Goal: Communication & Community: Answer question/provide support

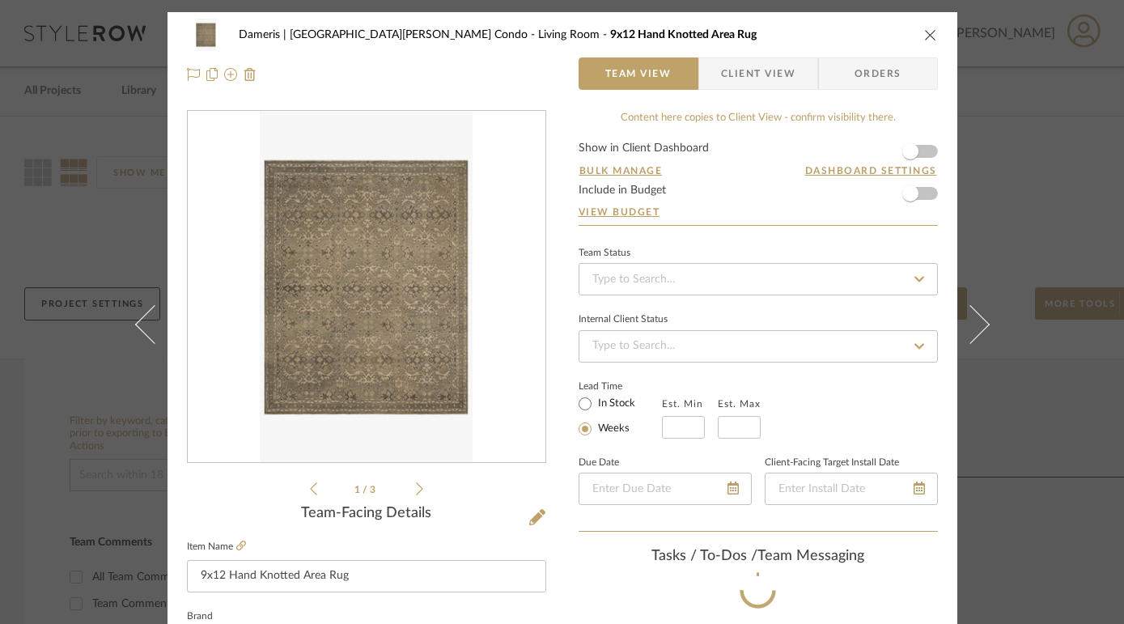
scroll to position [40, 0]
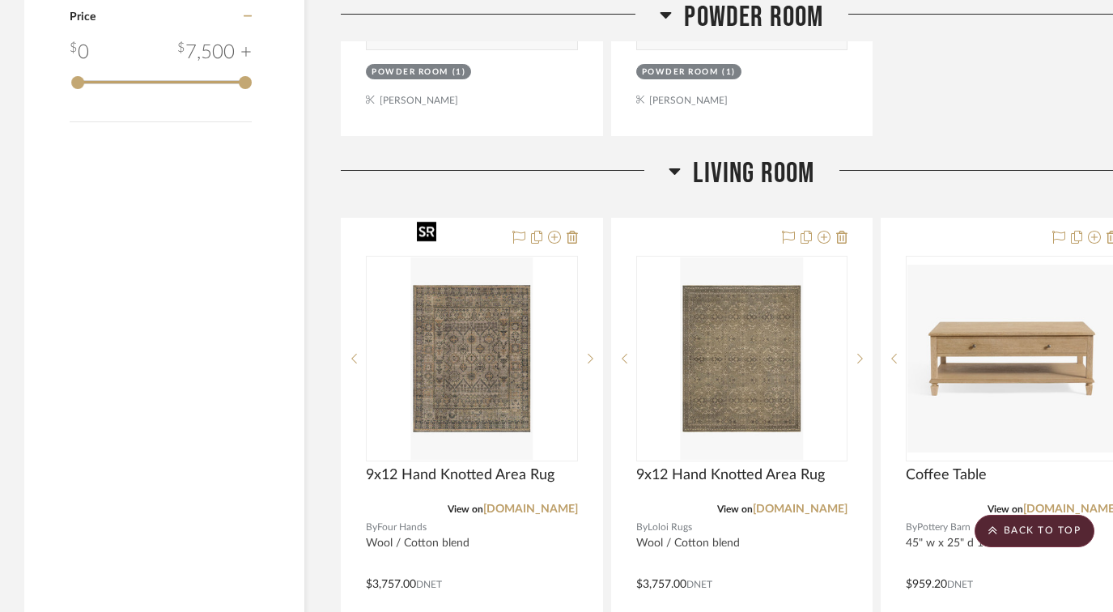
scroll to position [2057, 0]
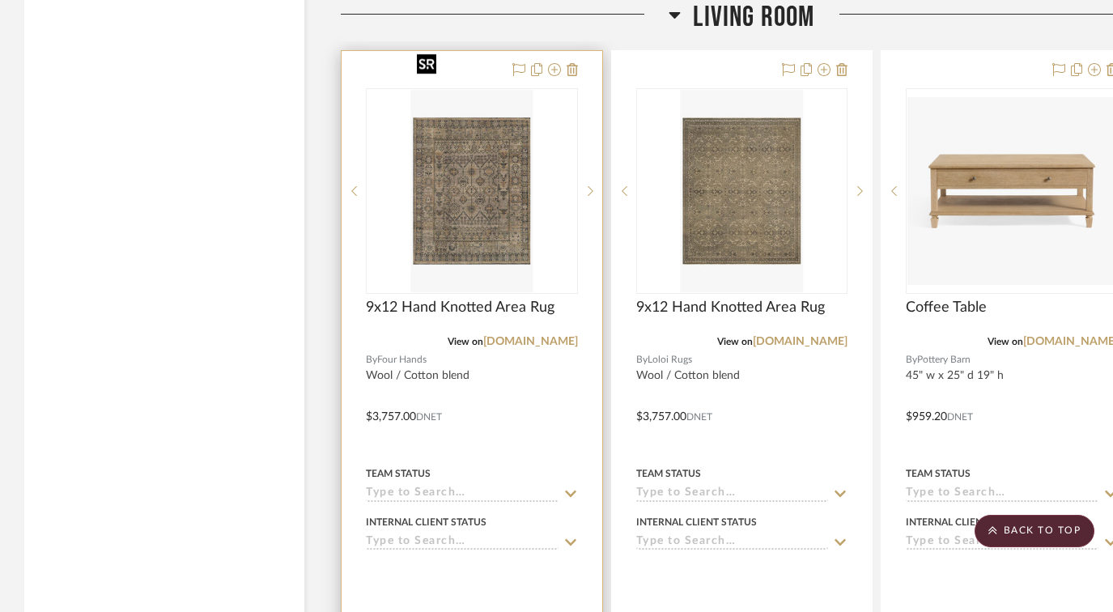
click at [466, 155] on img "0" at bounding box center [471, 191] width 122 height 202
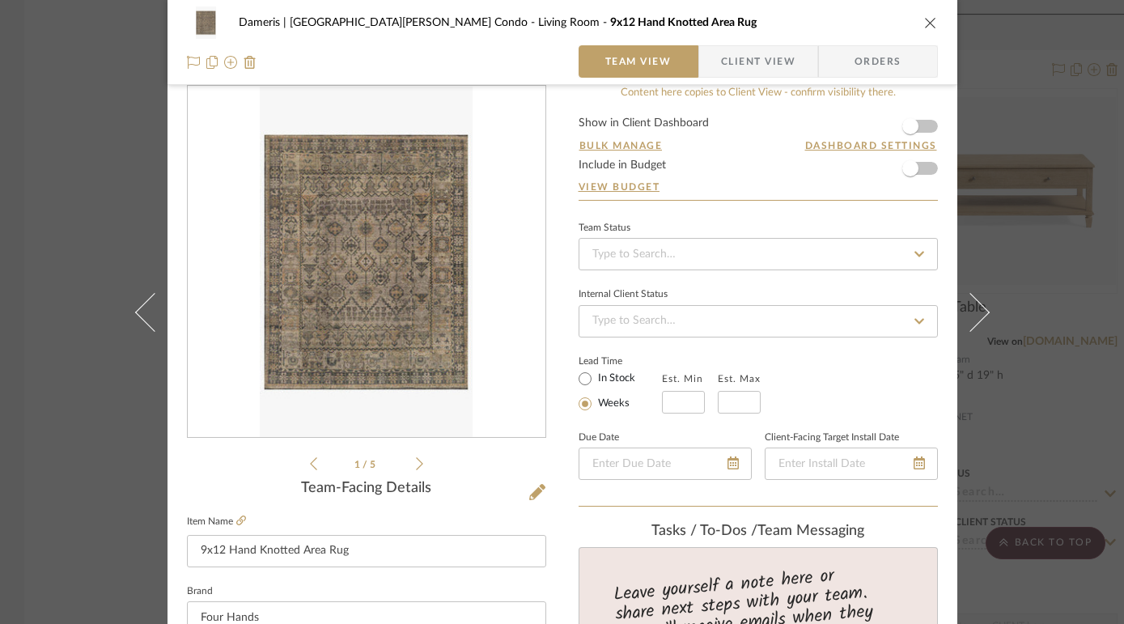
scroll to position [0, 0]
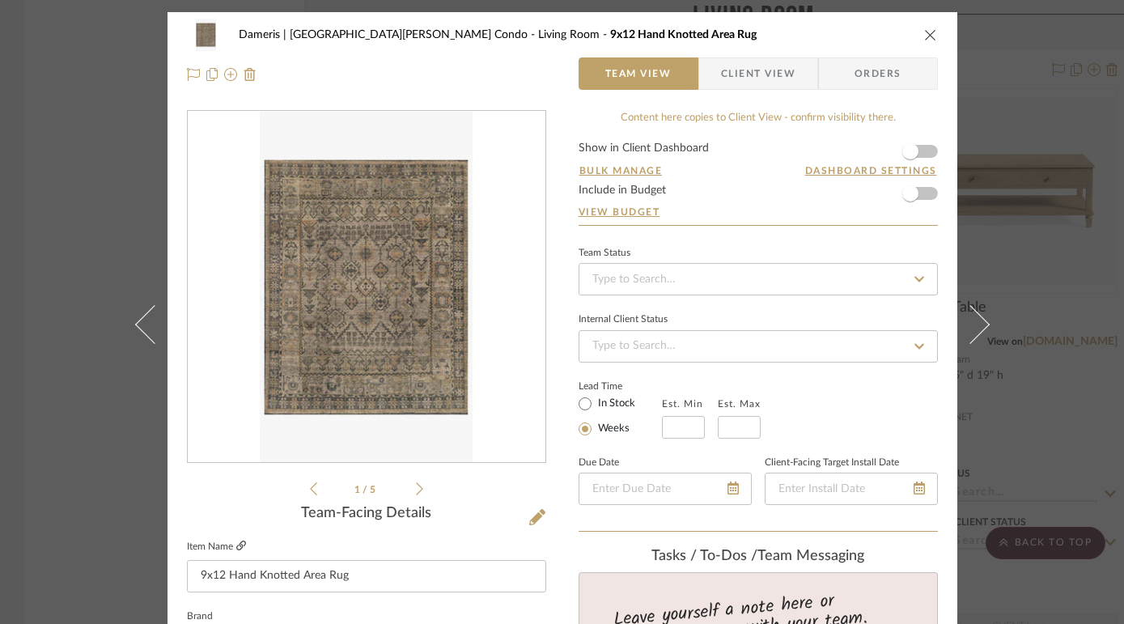
click at [239, 542] on icon at bounding box center [241, 546] width 10 height 10
click at [925, 30] on icon "close" at bounding box center [930, 34] width 13 height 13
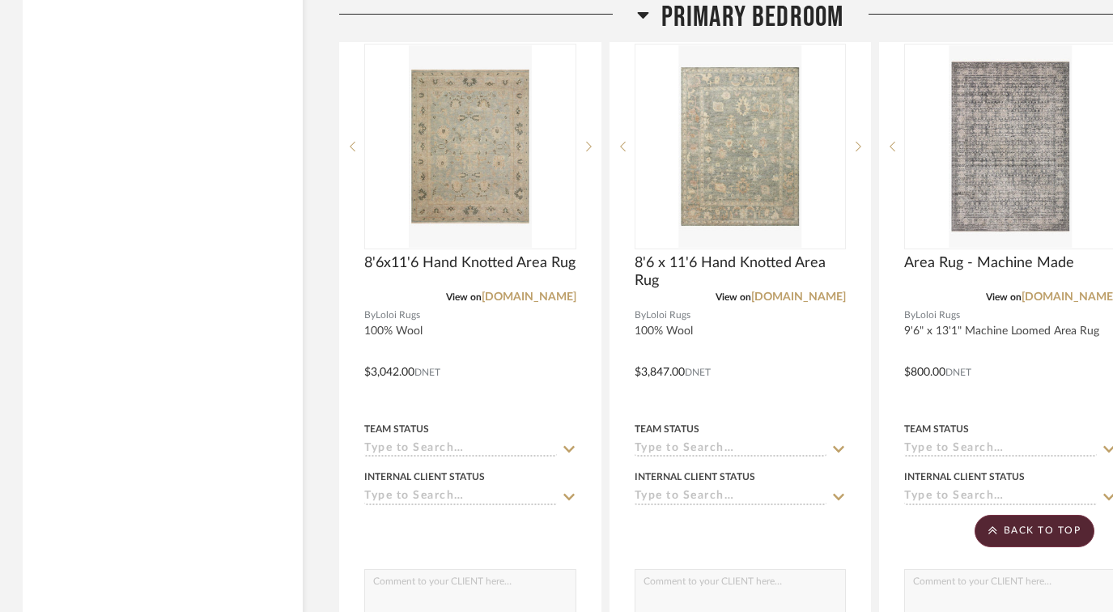
scroll to position [5214, 2]
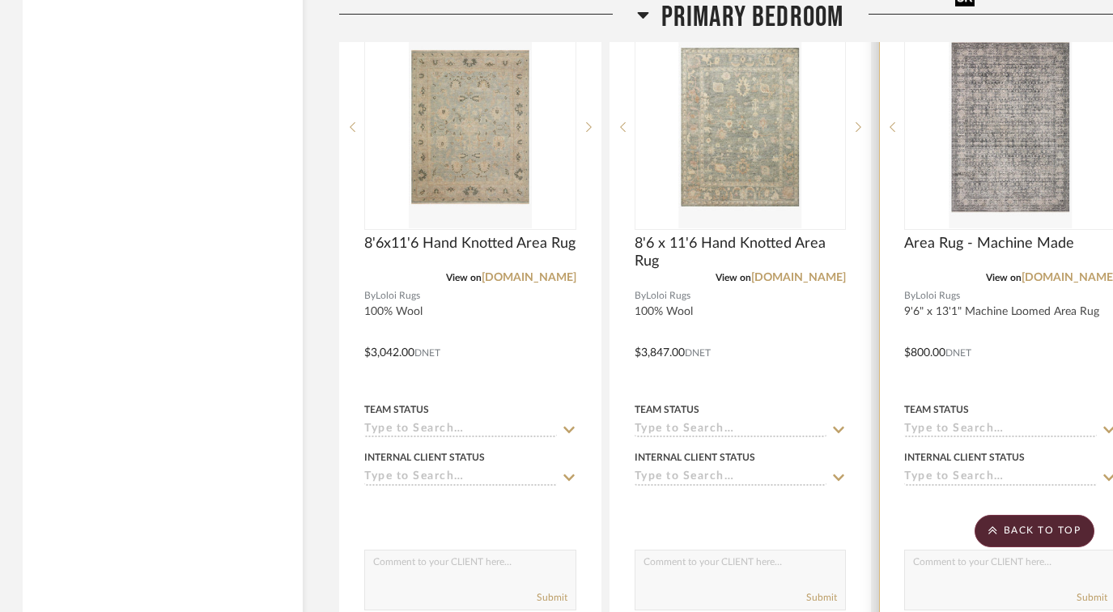
click at [1017, 139] on img "0" at bounding box center [1009, 127] width 122 height 202
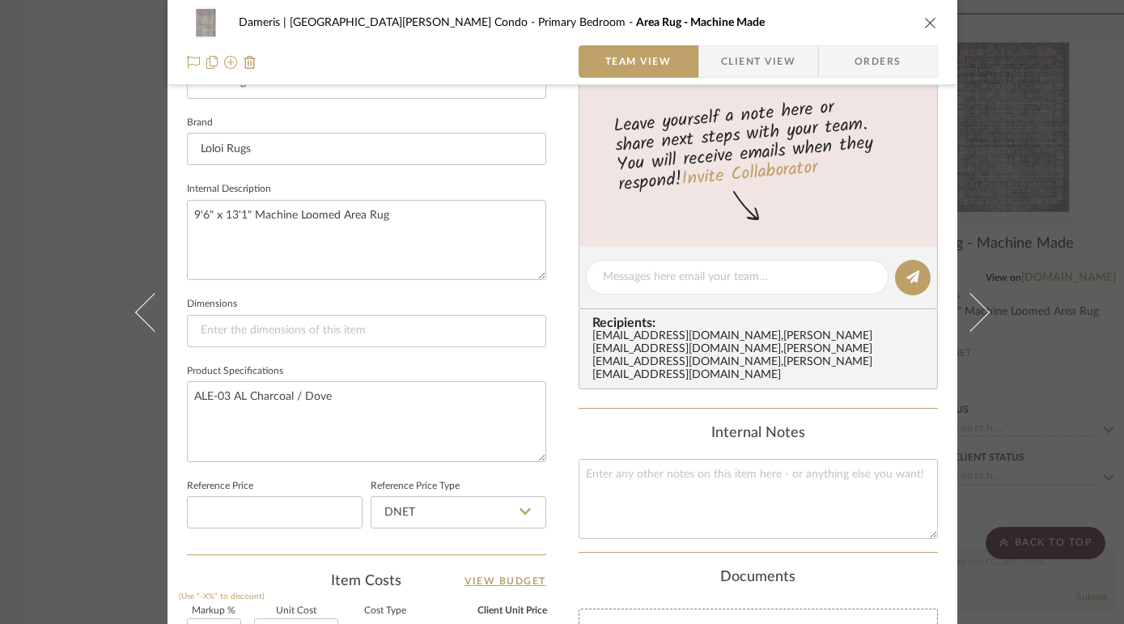
scroll to position [553, 0]
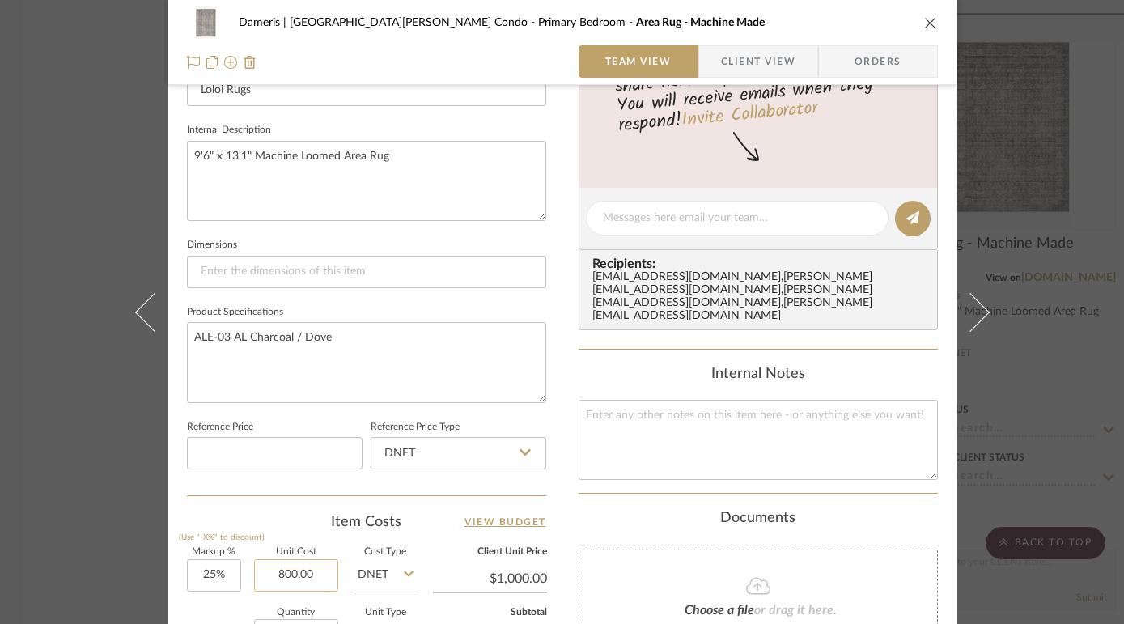
click at [288, 568] on input "800.00" at bounding box center [296, 575] width 84 height 32
type input "$880.00"
click at [839, 510] on div "Documents" at bounding box center [758, 519] width 359 height 18
type input "$1,100.00"
type input "$132.00"
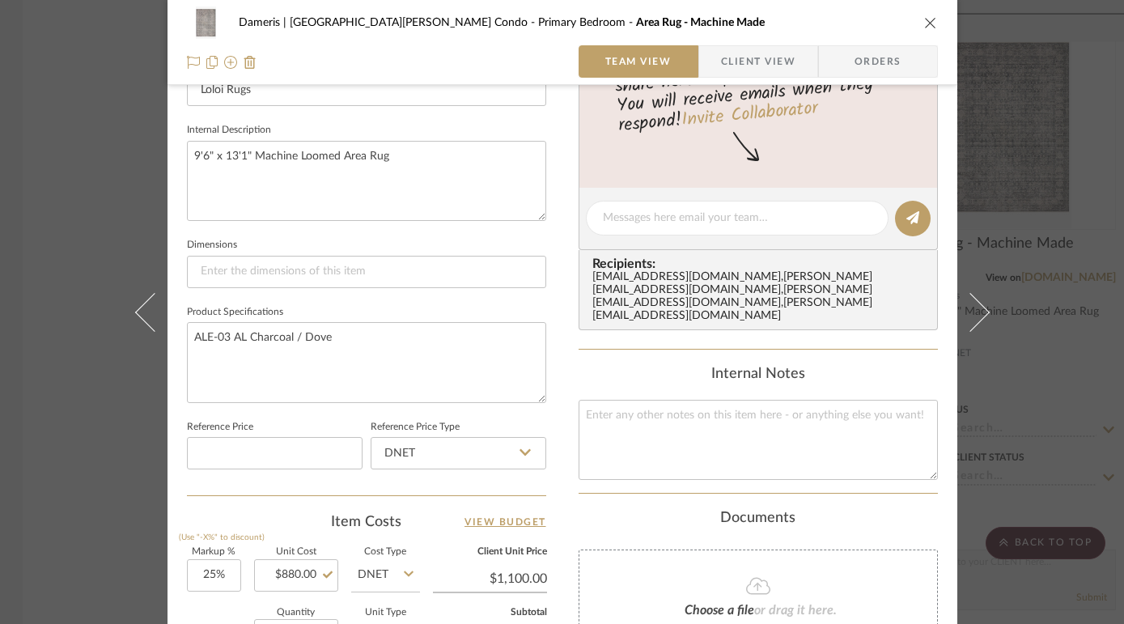
click at [924, 19] on icon "close" at bounding box center [930, 22] width 13 height 13
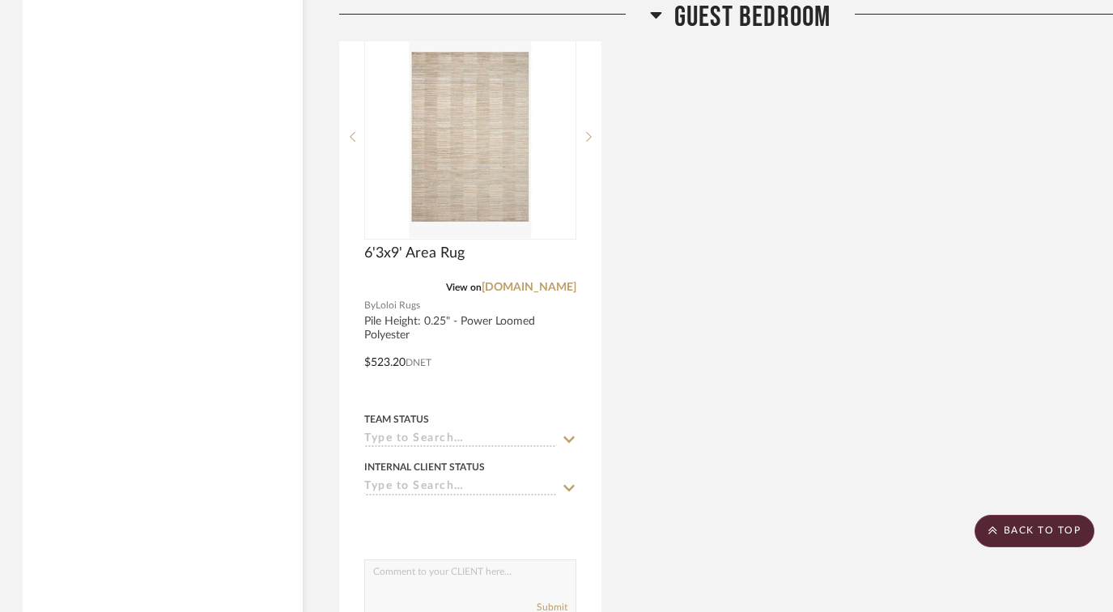
scroll to position [6716, 2]
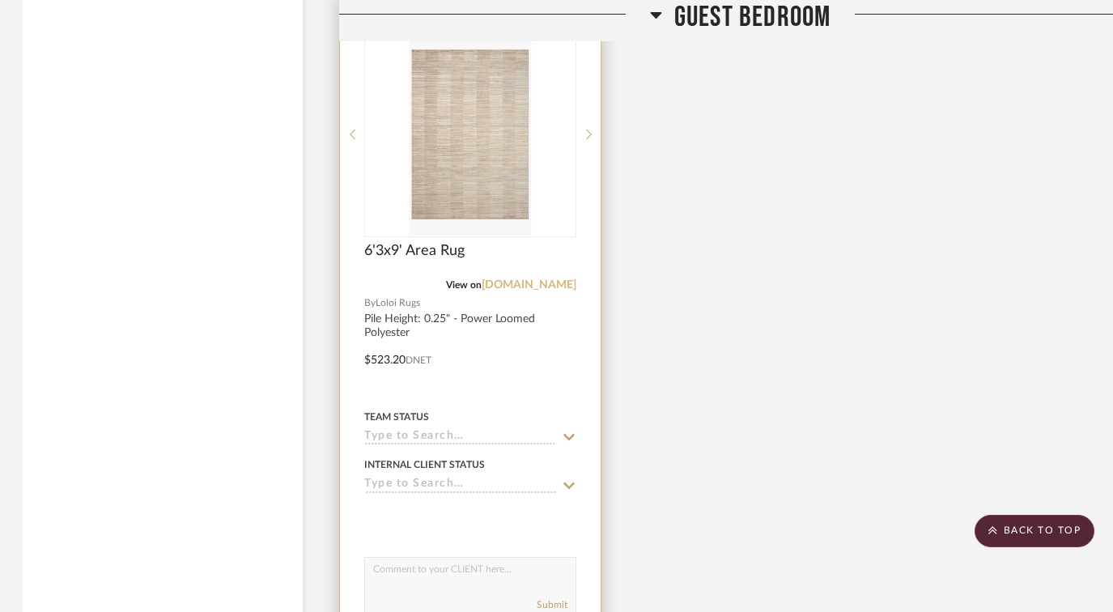
click at [527, 279] on link "loloirugs.com" at bounding box center [529, 284] width 95 height 11
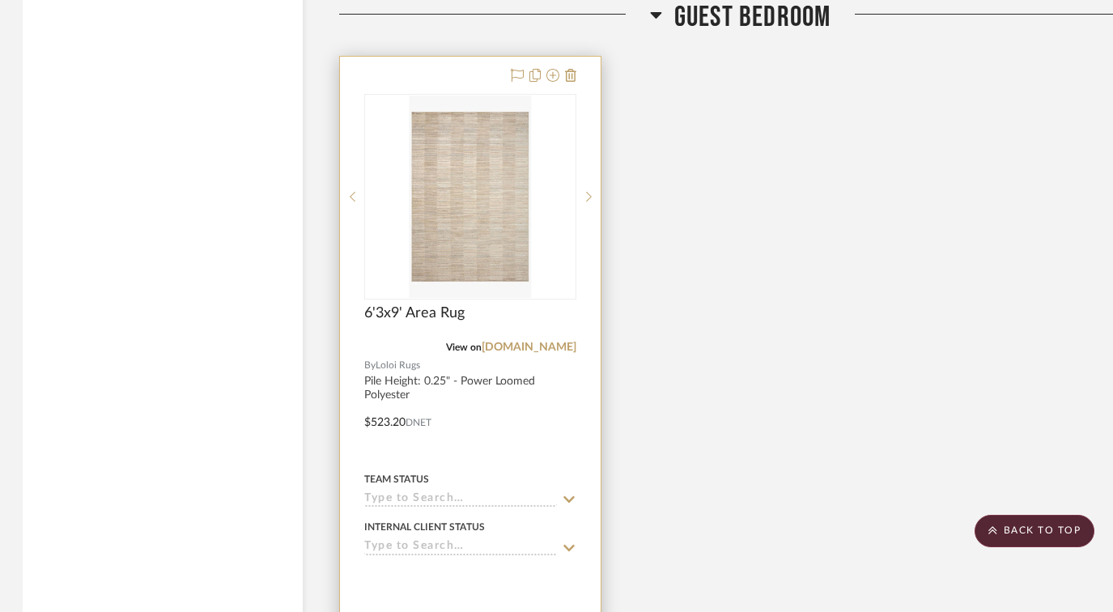
scroll to position [6351, 2]
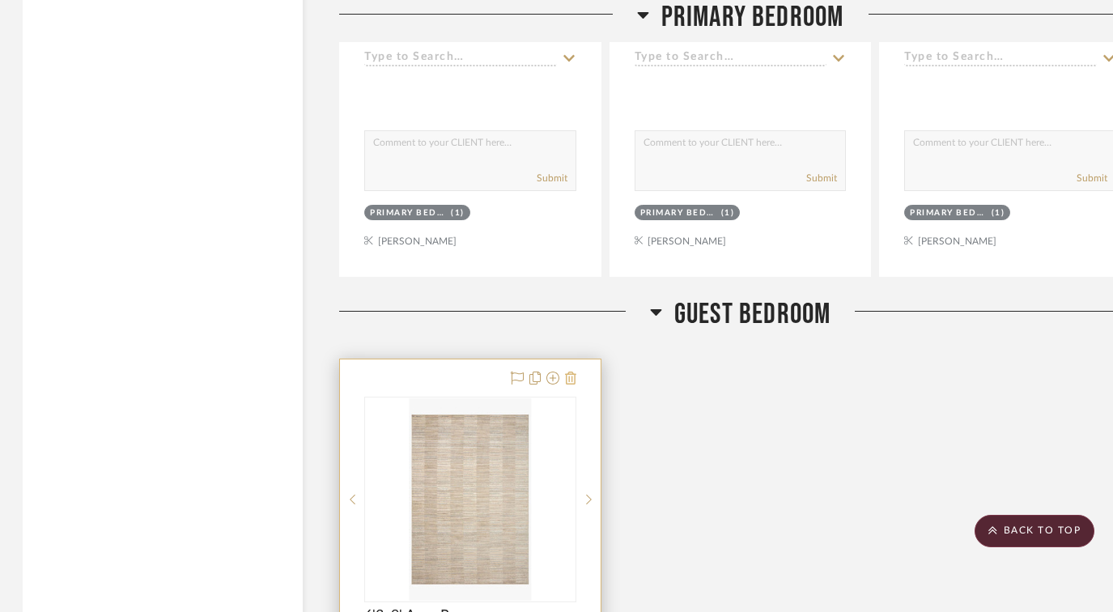
click at [574, 371] on icon at bounding box center [570, 377] width 11 height 13
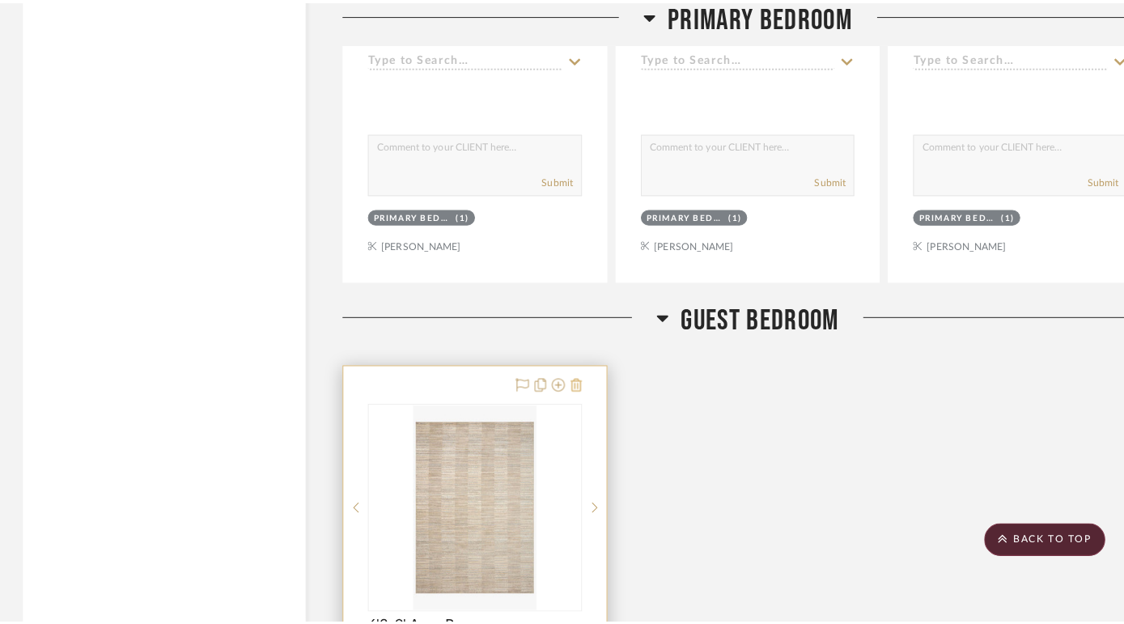
scroll to position [0, 0]
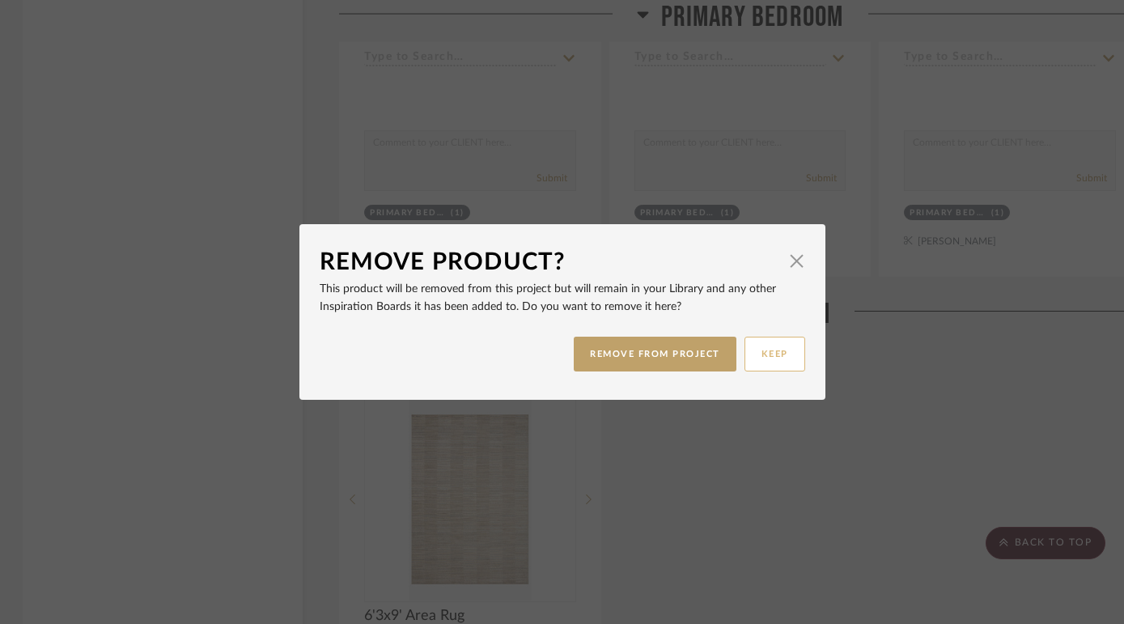
click at [774, 360] on button "KEEP" at bounding box center [775, 354] width 61 height 35
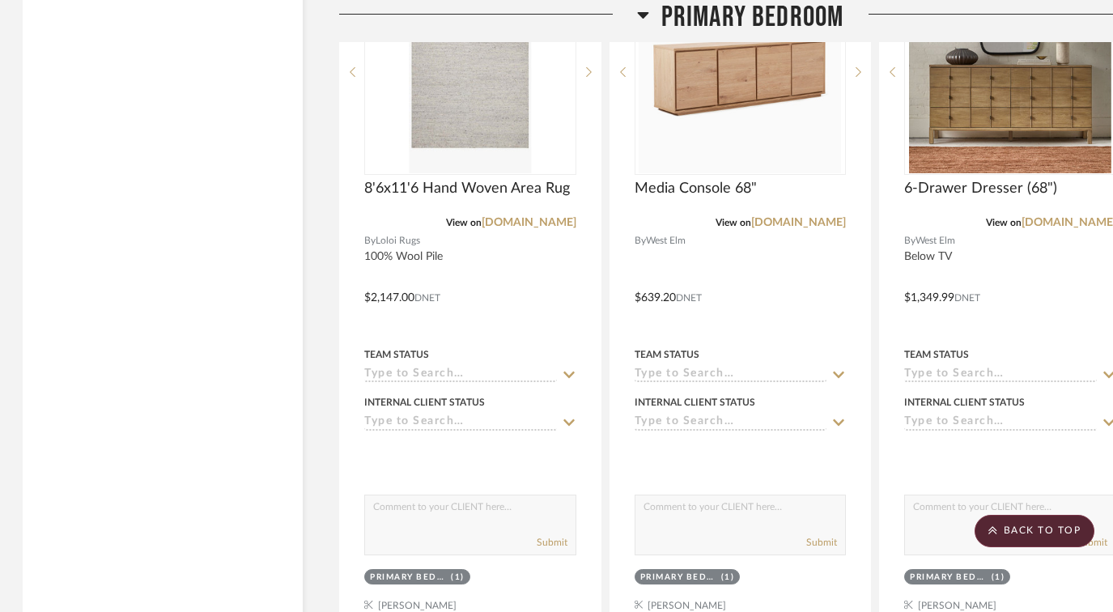
scroll to position [5798, 2]
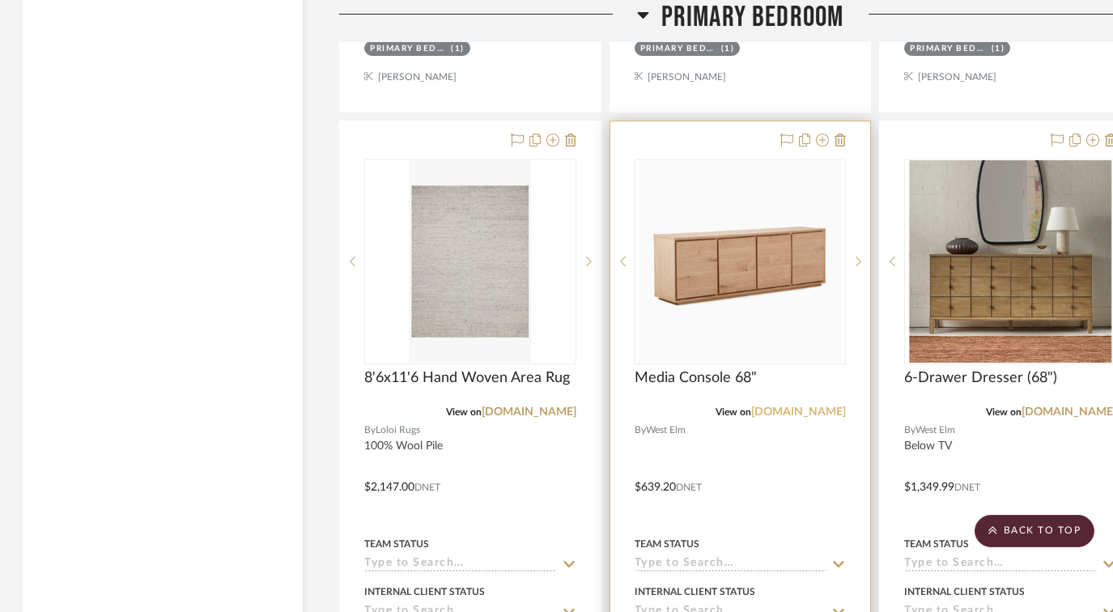
click at [801, 406] on link "westelm.com" at bounding box center [798, 411] width 95 height 11
click at [861, 256] on icon at bounding box center [858, 261] width 6 height 11
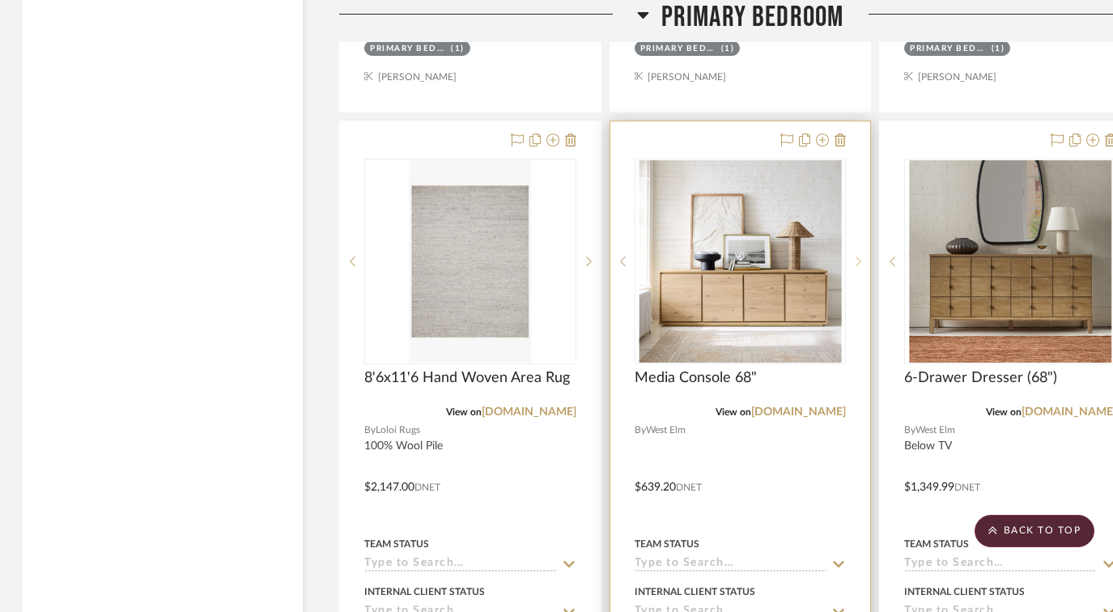
click at [861, 256] on icon at bounding box center [858, 261] width 6 height 11
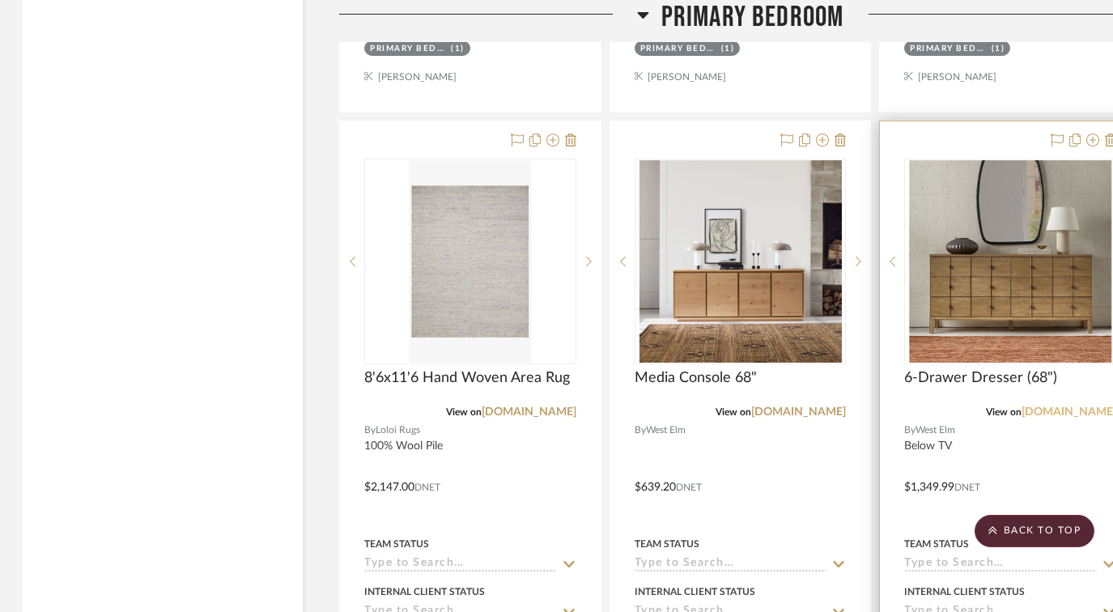
click at [1069, 406] on link "westelm.com" at bounding box center [1068, 411] width 95 height 11
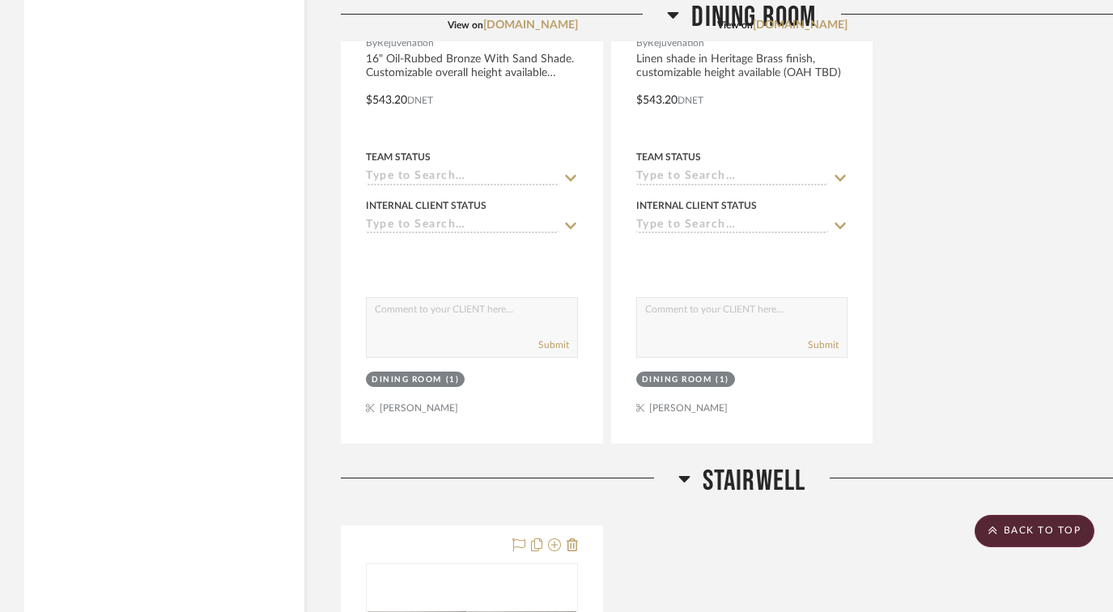
scroll to position [3588, 0]
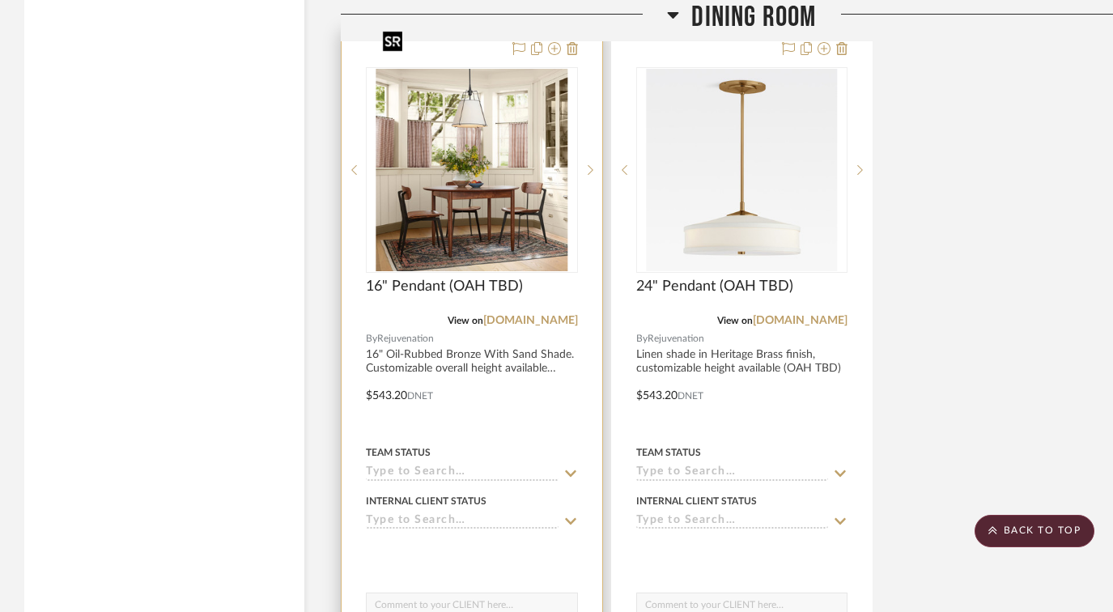
click at [494, 149] on img "0" at bounding box center [471, 170] width 191 height 202
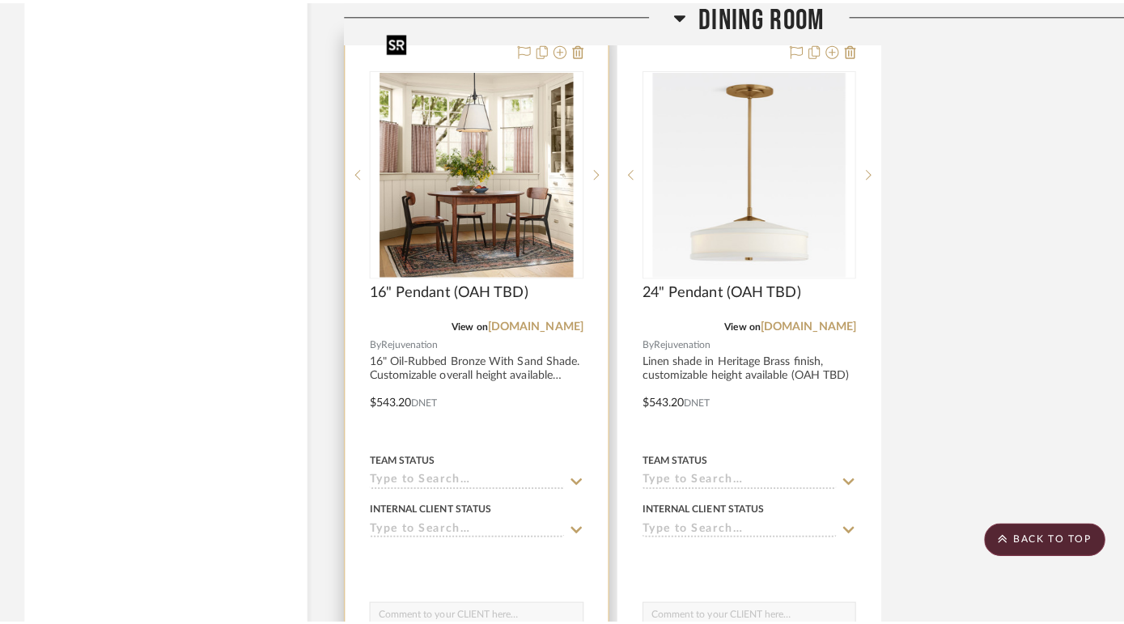
scroll to position [0, 0]
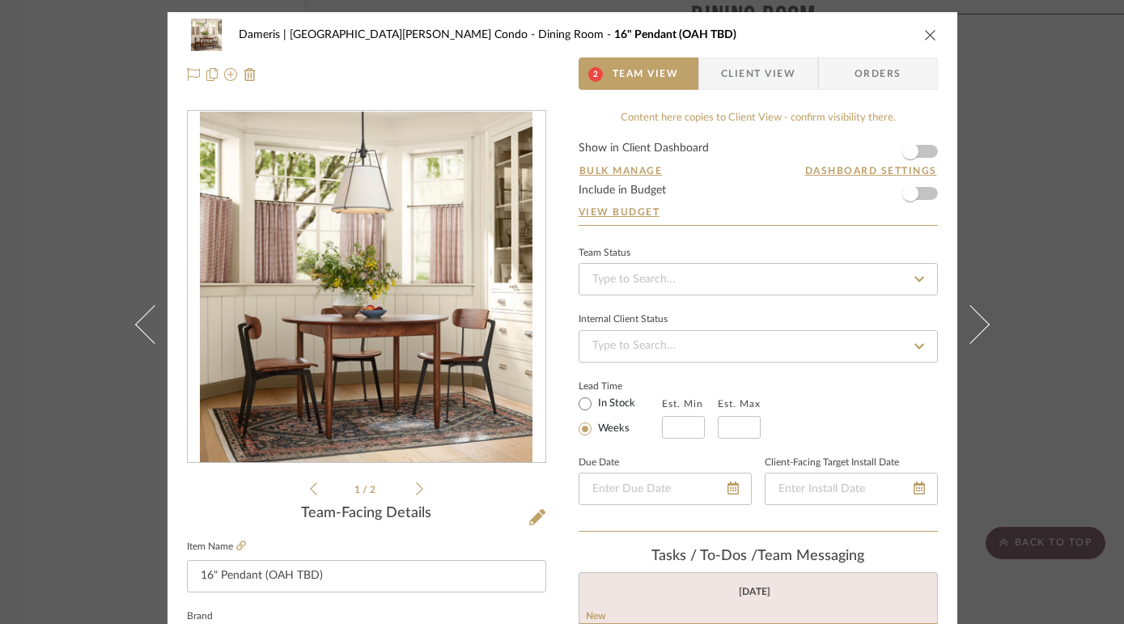
click at [467, 336] on img "0" at bounding box center [366, 287] width 333 height 351
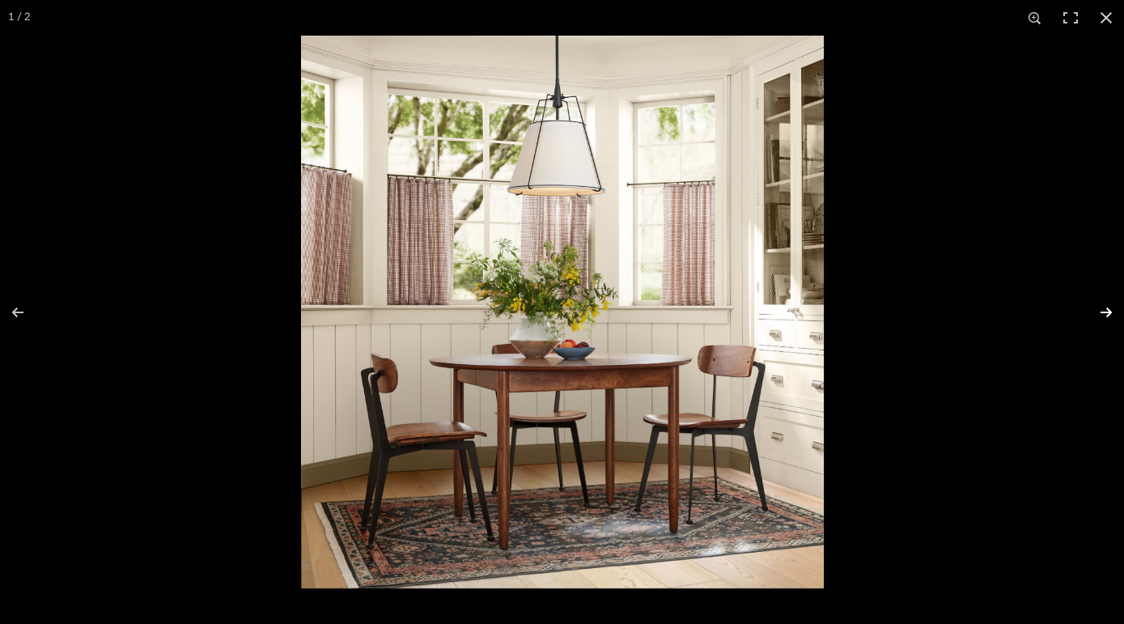
click at [1102, 309] on button at bounding box center [1095, 312] width 57 height 81
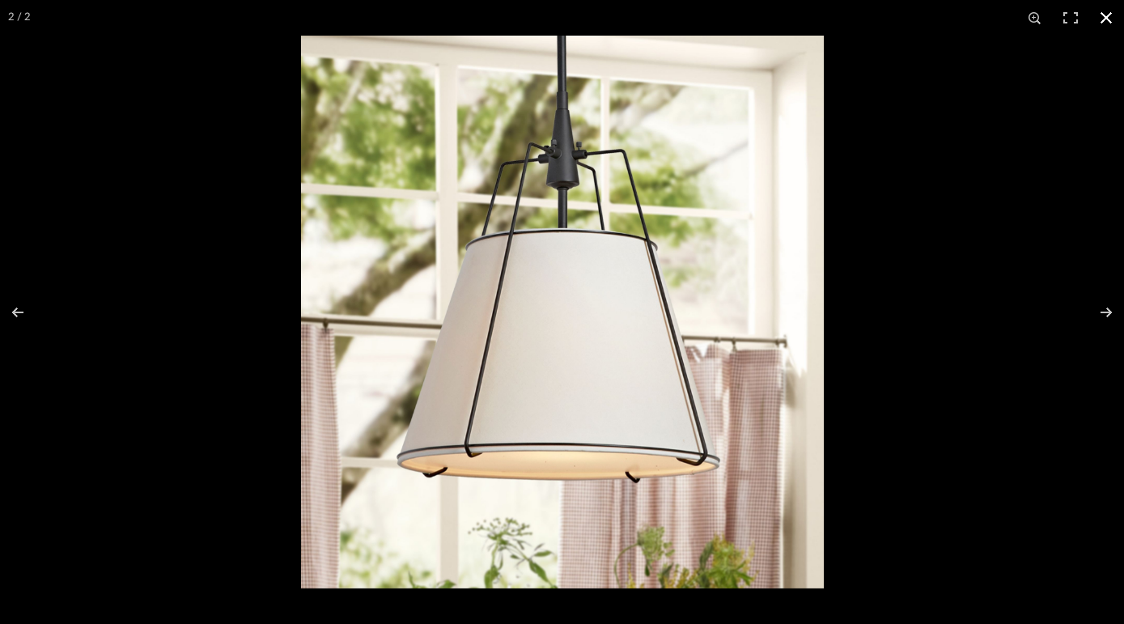
click at [1107, 19] on button at bounding box center [1107, 18] width 36 height 36
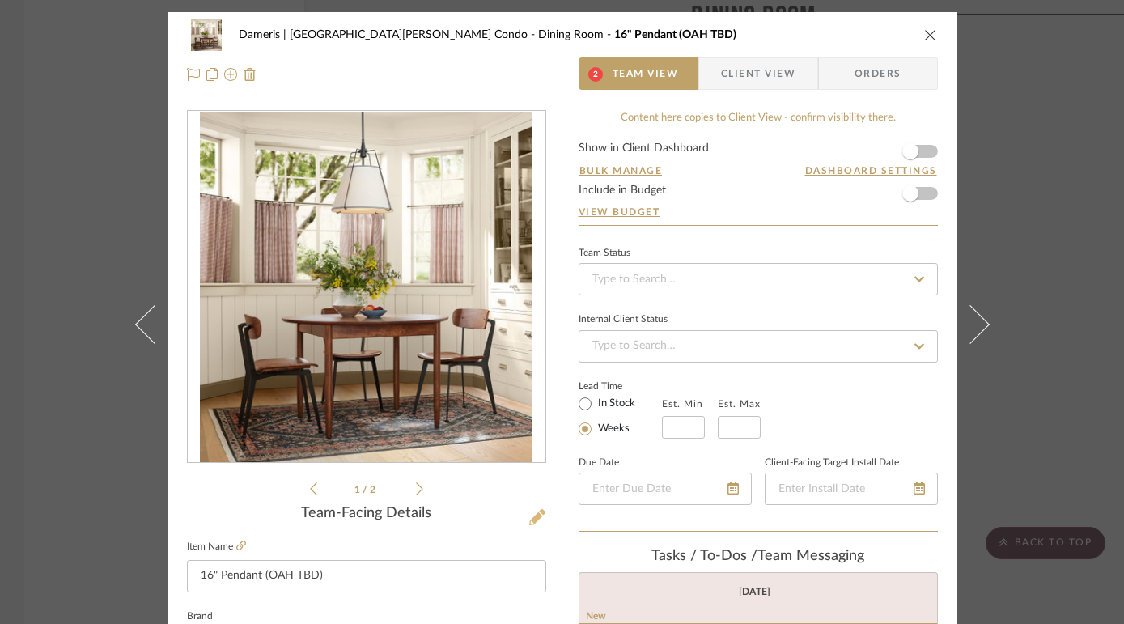
click at [532, 517] on icon at bounding box center [537, 517] width 16 height 16
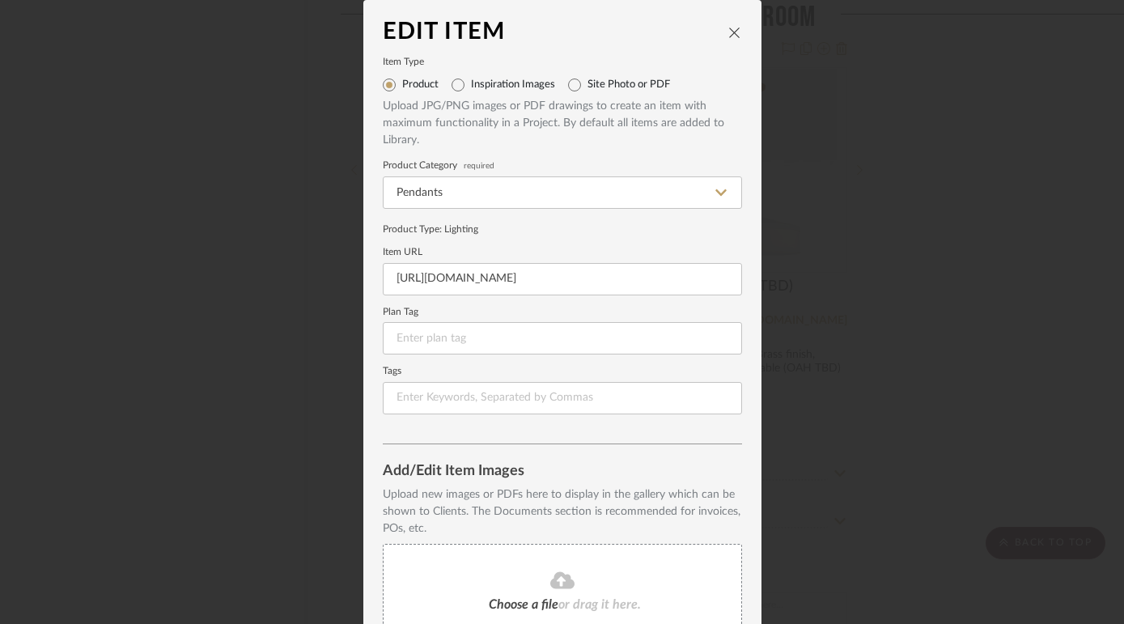
scroll to position [147, 0]
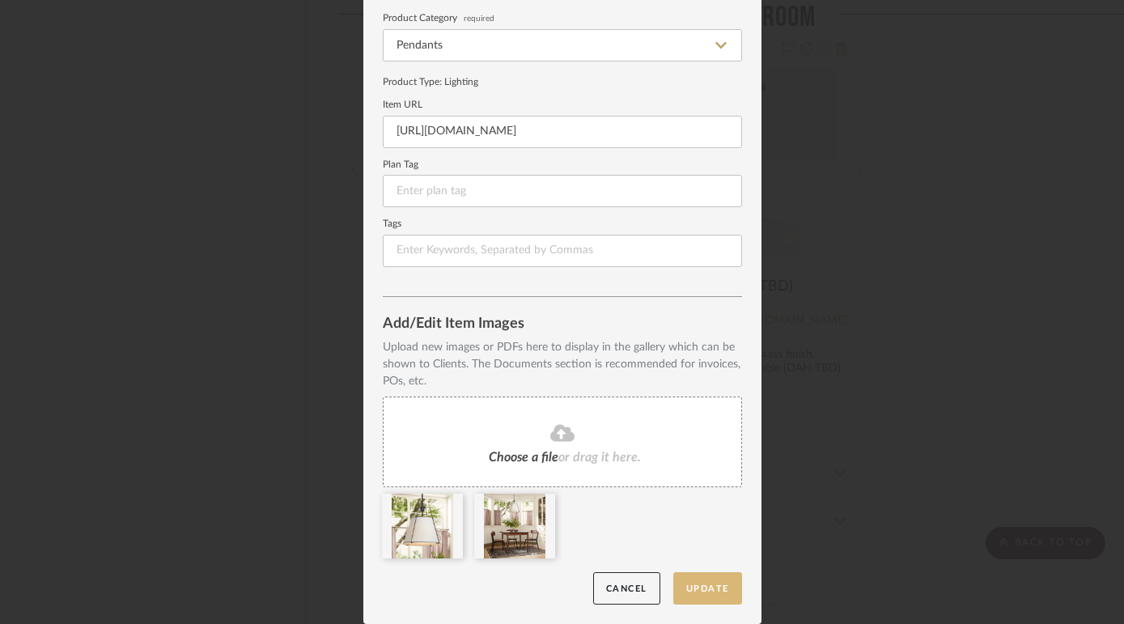
click at [715, 591] on button "Update" at bounding box center [707, 588] width 69 height 33
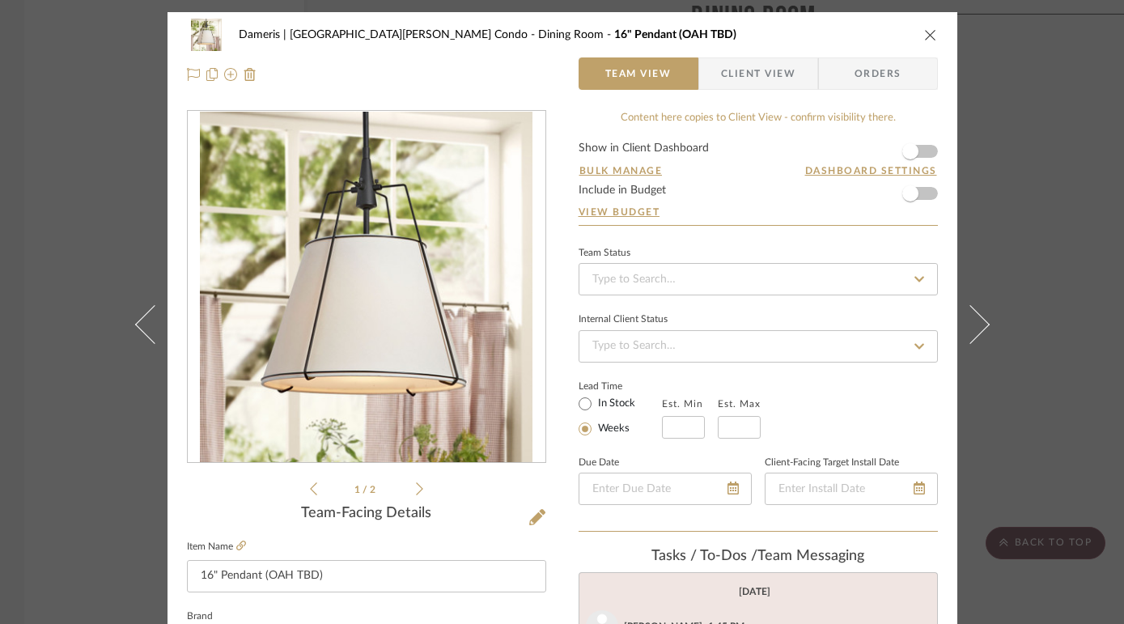
click at [924, 31] on icon "close" at bounding box center [930, 34] width 13 height 13
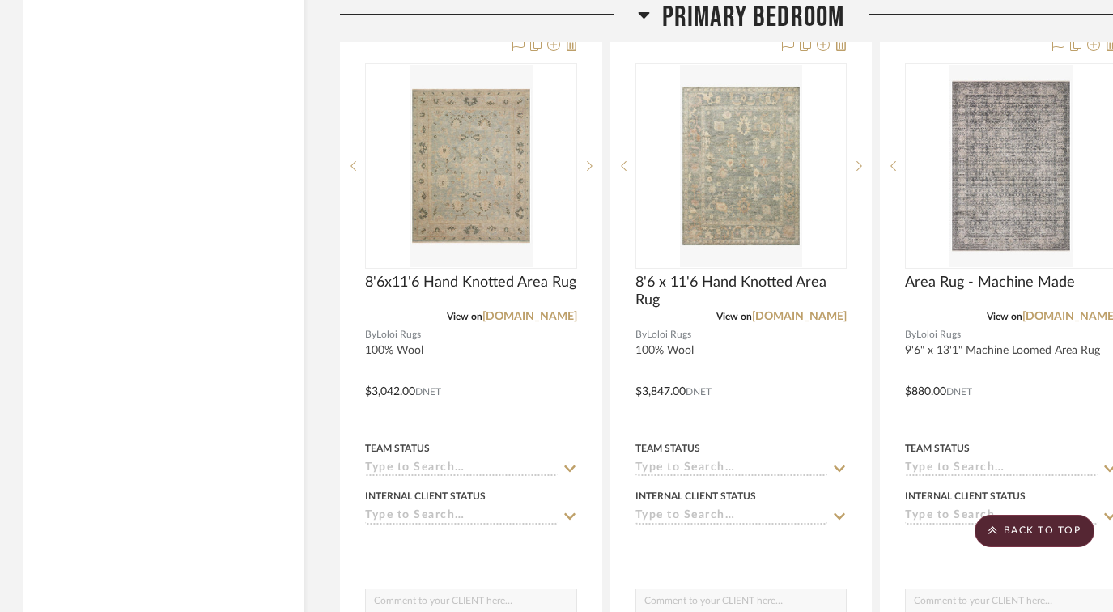
scroll to position [5191, 1]
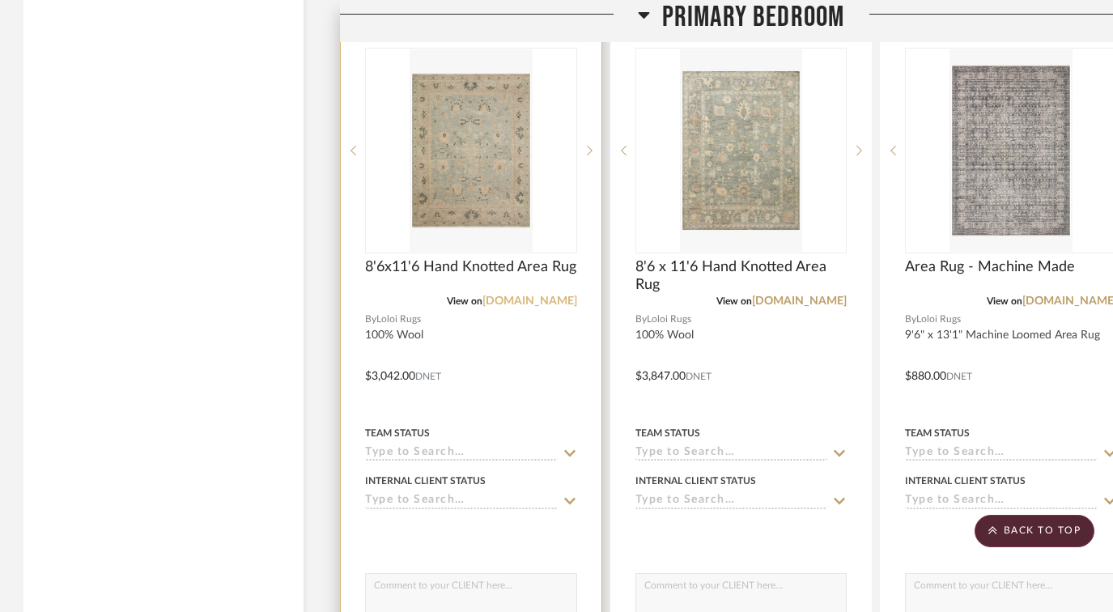
click at [540, 295] on link "[DOMAIN_NAME]" at bounding box center [529, 300] width 95 height 11
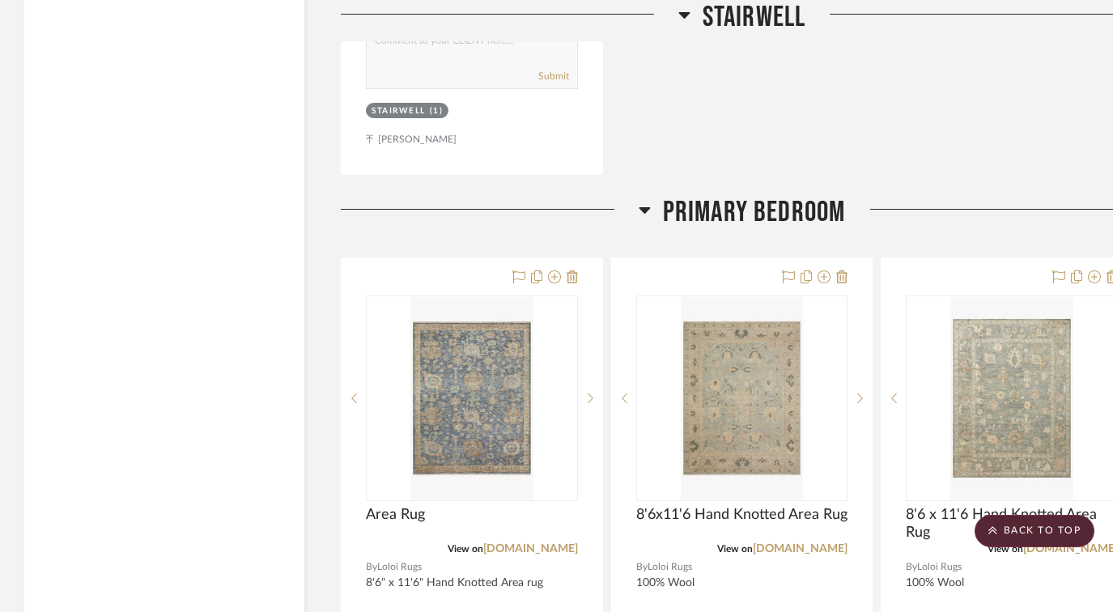
scroll to position [5064, 0]
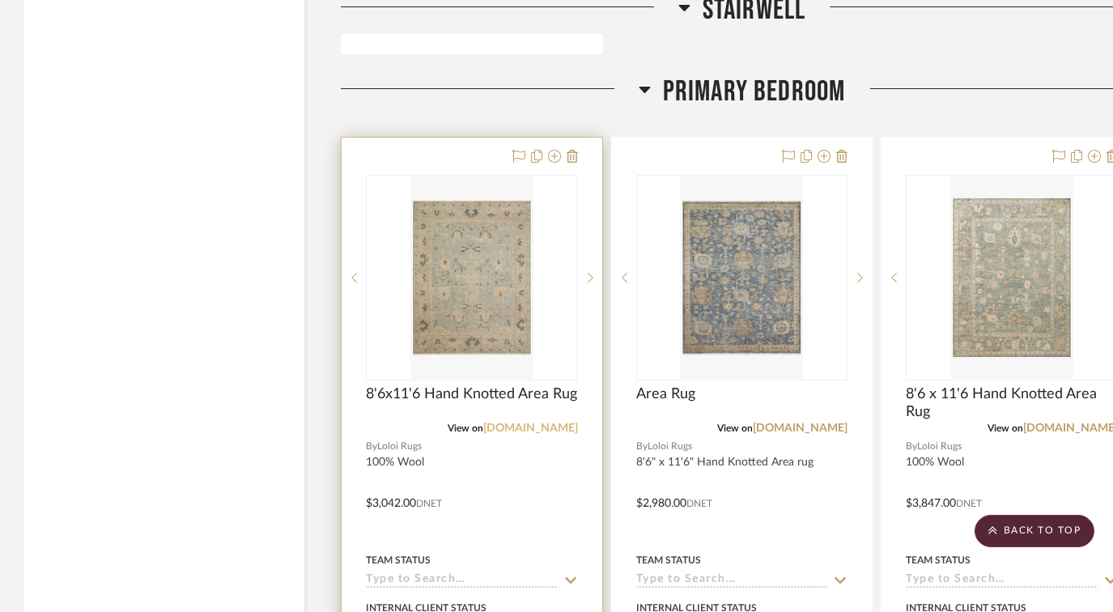
click at [547, 422] on link "[DOMAIN_NAME]" at bounding box center [530, 427] width 95 height 11
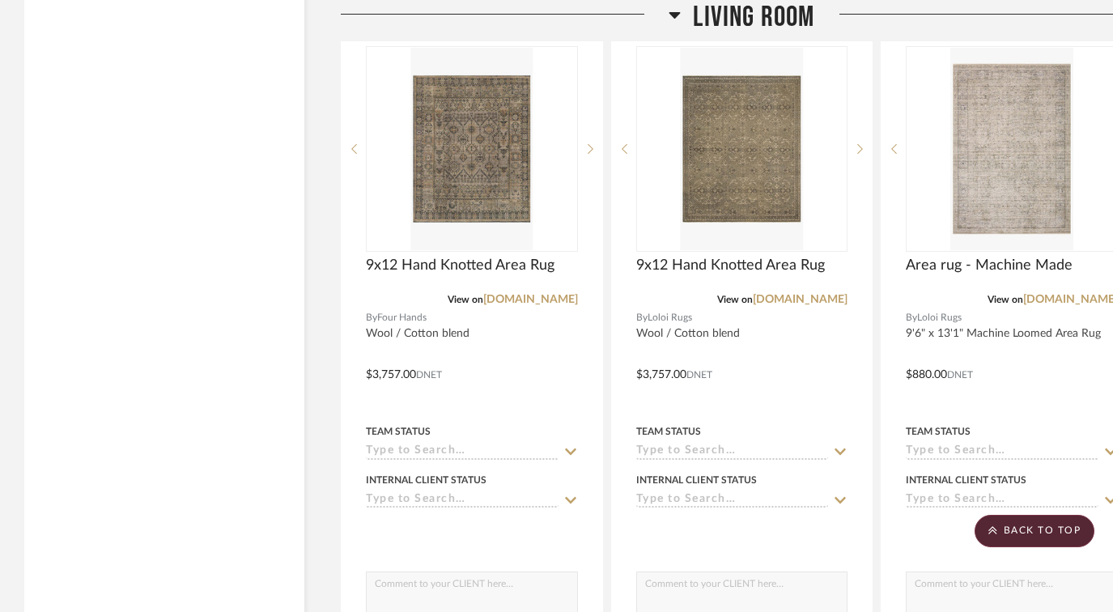
scroll to position [2022, 0]
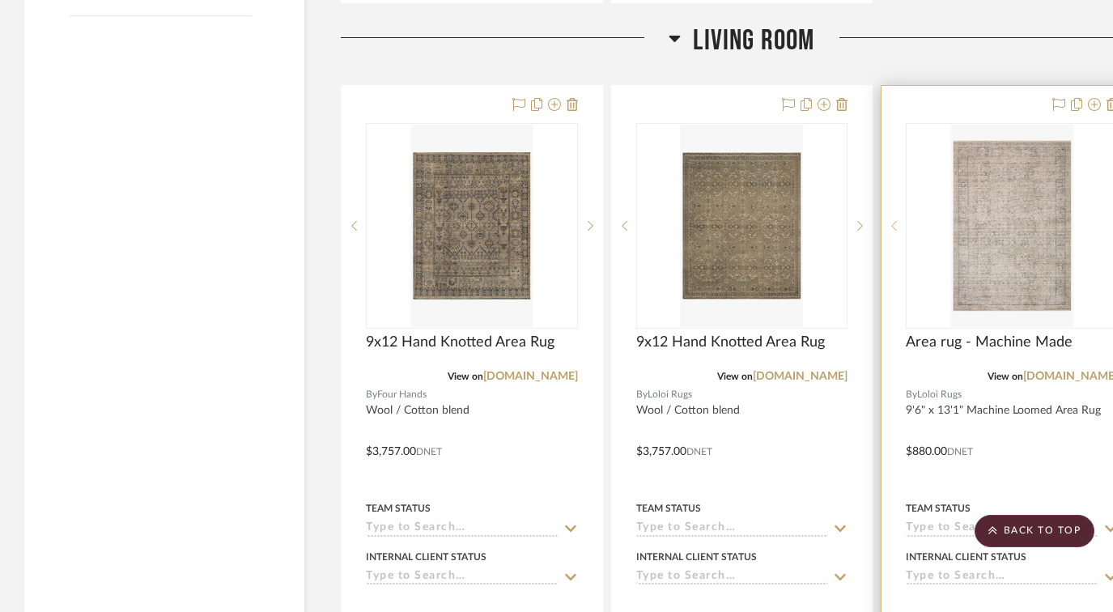
click at [894, 220] on icon at bounding box center [894, 225] width 6 height 11
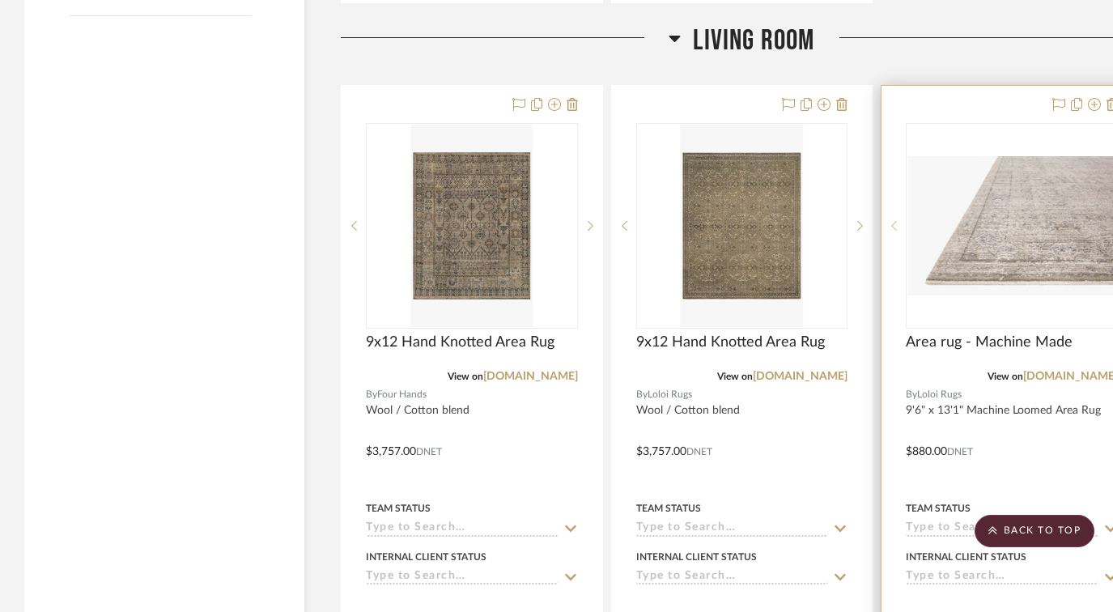
click at [894, 220] on icon at bounding box center [894, 225] width 6 height 11
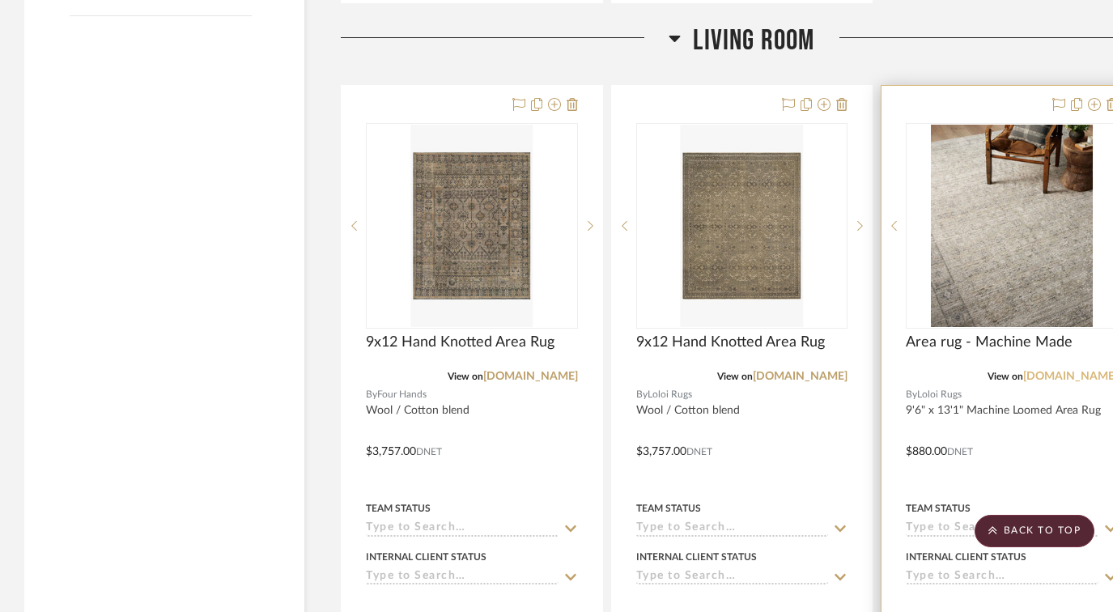
click at [1091, 371] on link "[DOMAIN_NAME]" at bounding box center [1070, 376] width 95 height 11
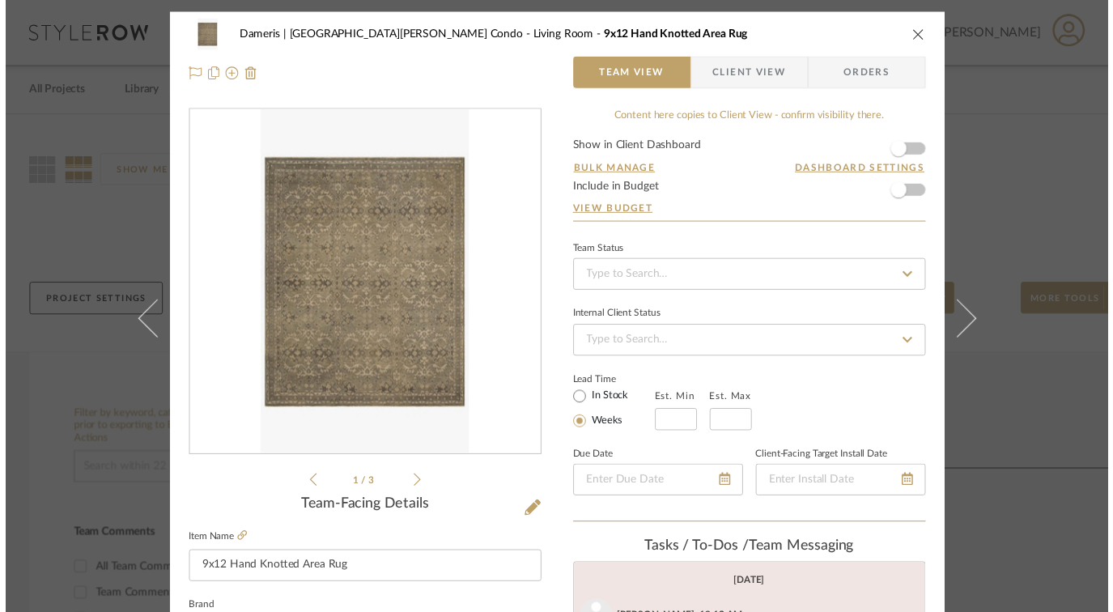
scroll to position [45, 0]
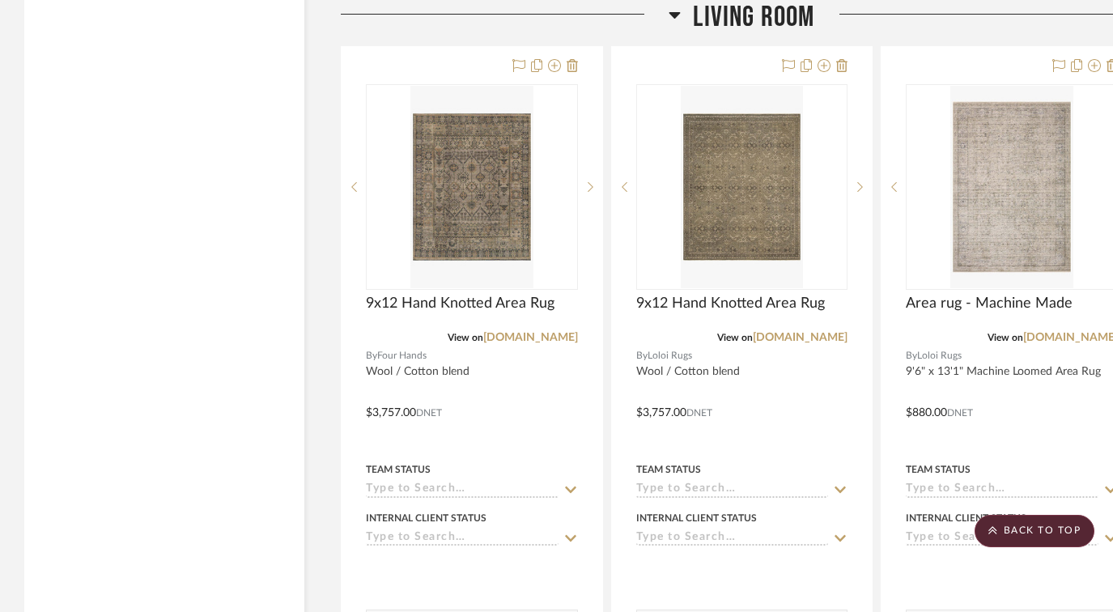
scroll to position [2065, 0]
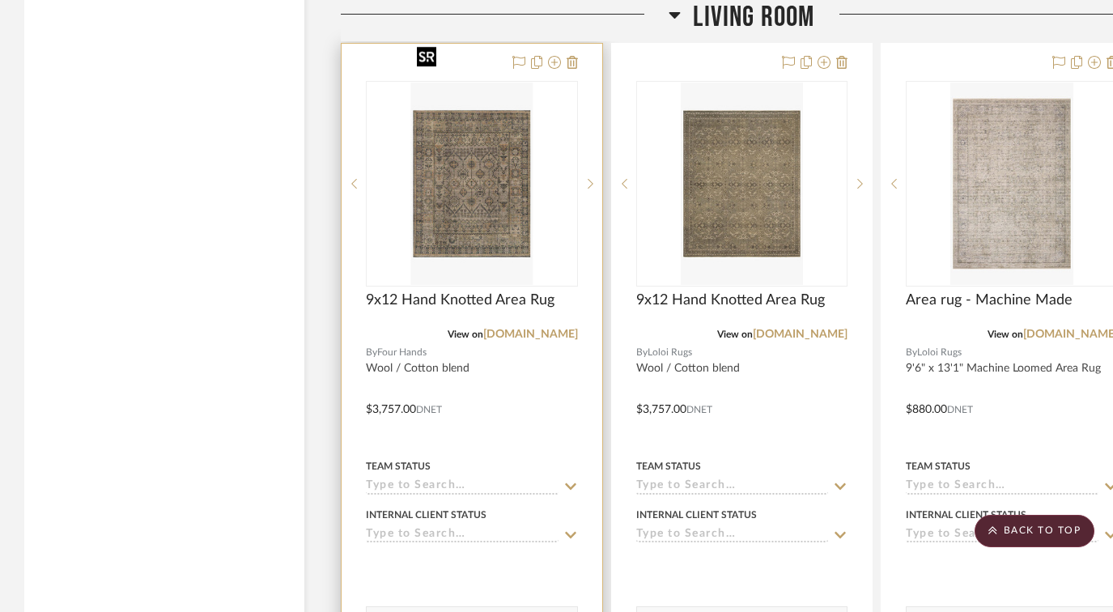
click at [490, 168] on img "0" at bounding box center [471, 184] width 122 height 202
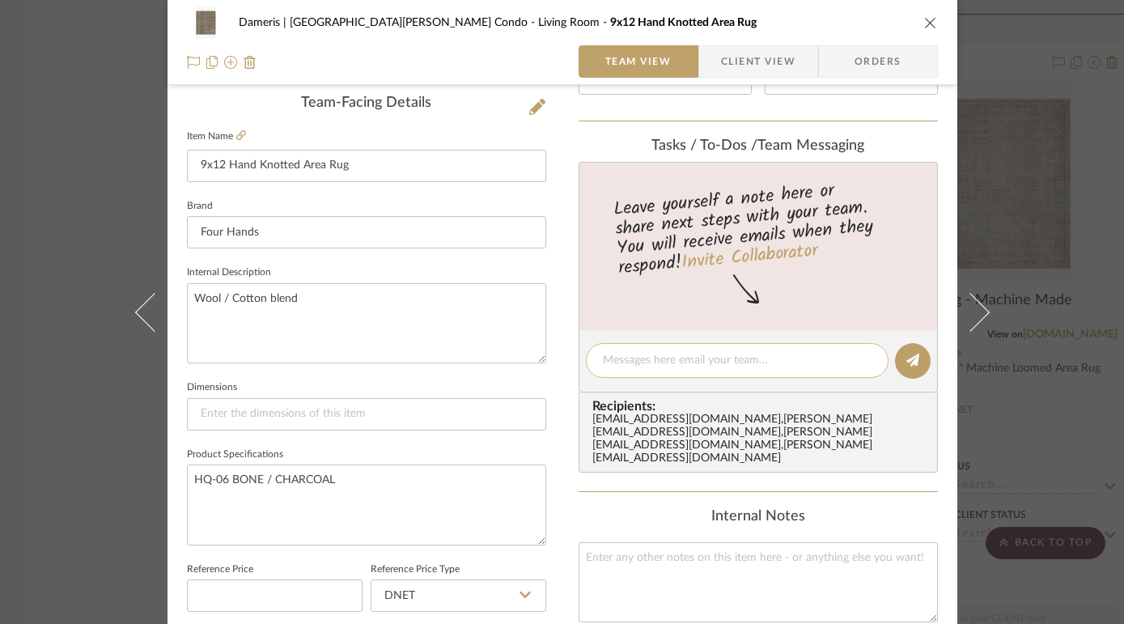
scroll to position [411, 0]
click at [927, 22] on icon "close" at bounding box center [930, 22] width 13 height 13
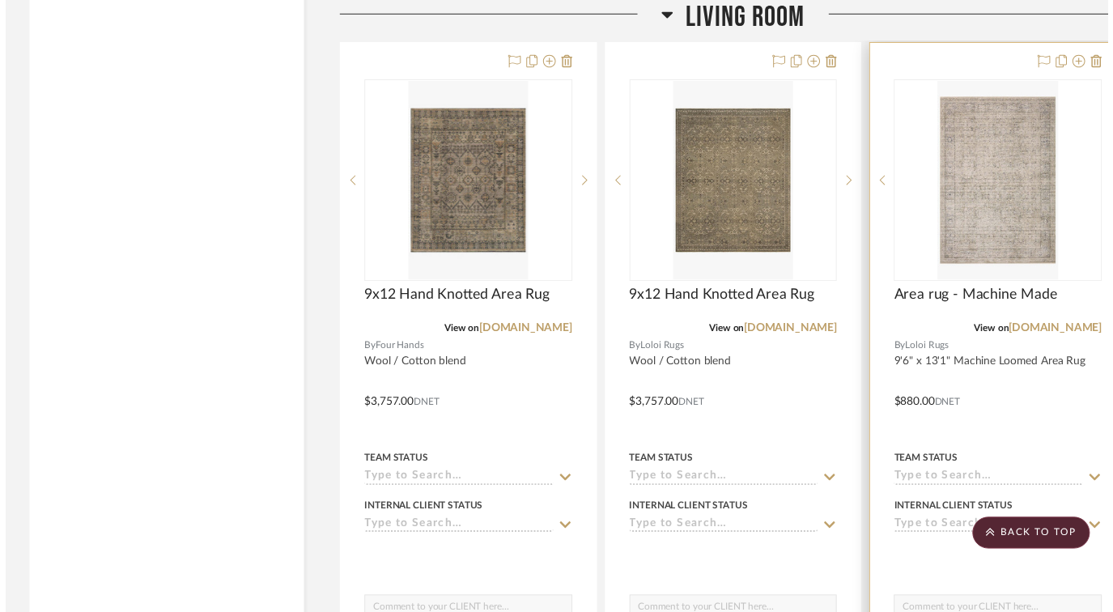
scroll to position [2065, 0]
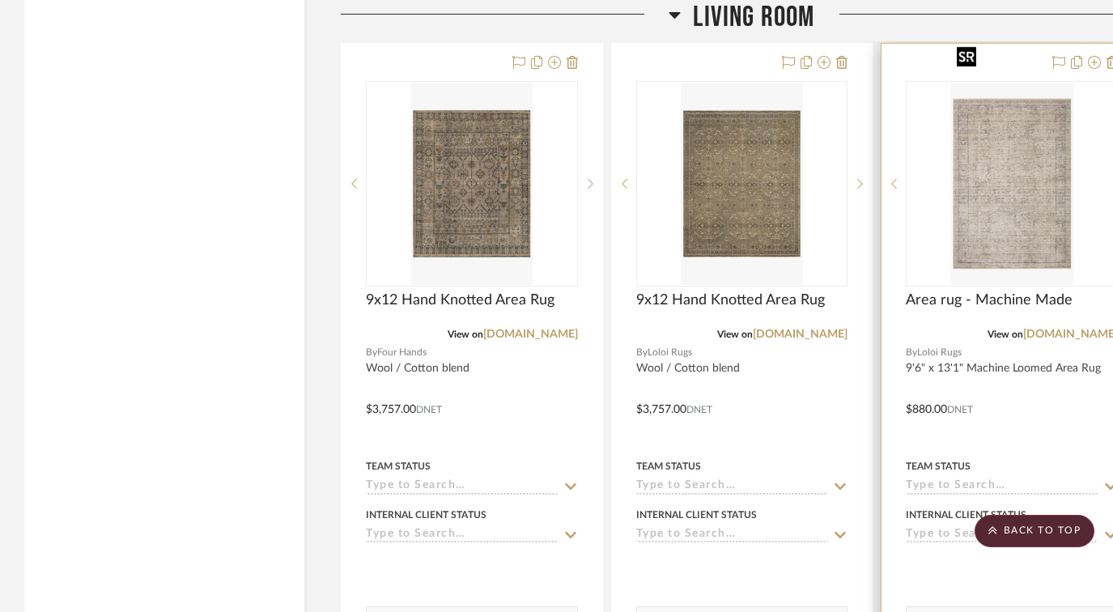
click at [1038, 147] on img "0" at bounding box center [1011, 184] width 122 height 202
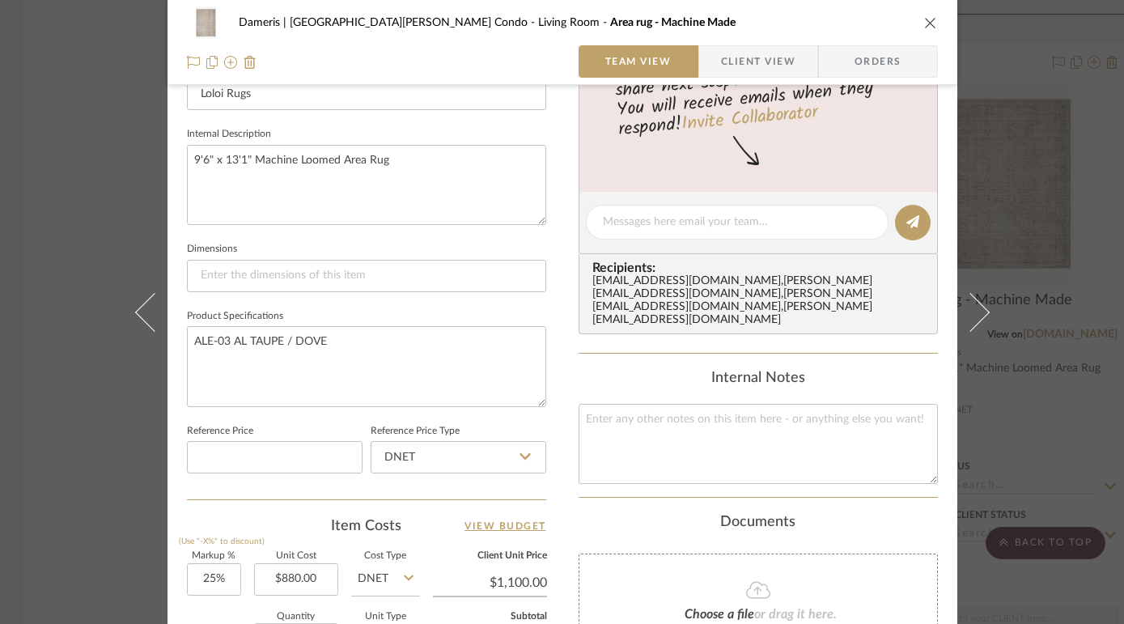
scroll to position [547, 0]
click at [626, 225] on textarea at bounding box center [737, 223] width 269 height 17
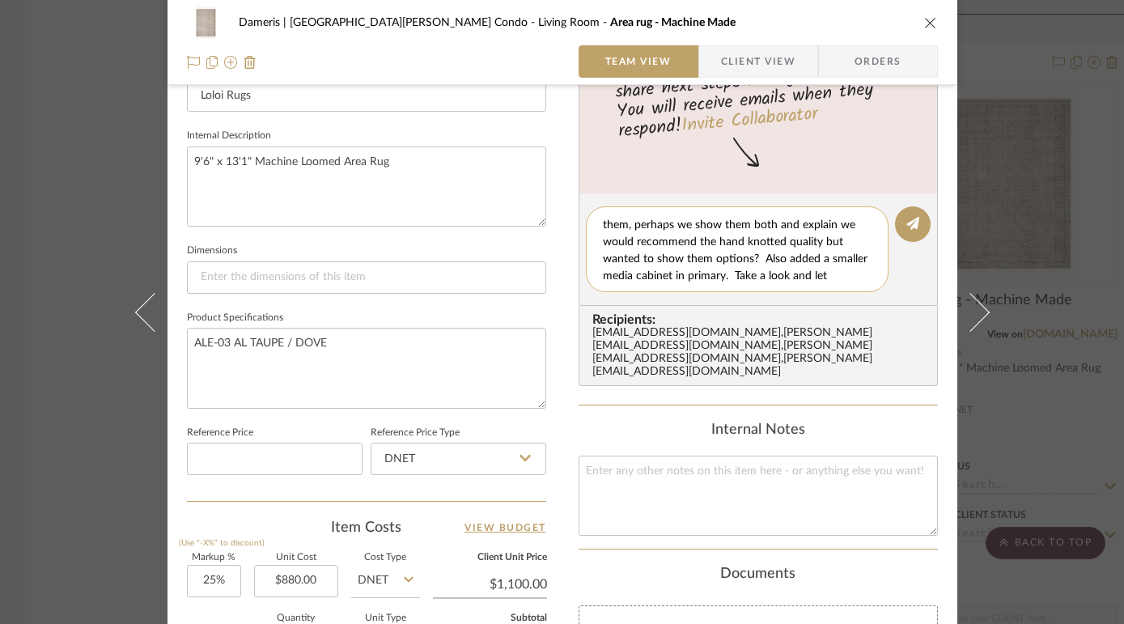
scroll to position [32, 0]
type textarea "I added a couple of the machine made options for them, perhaps we show them bot…"
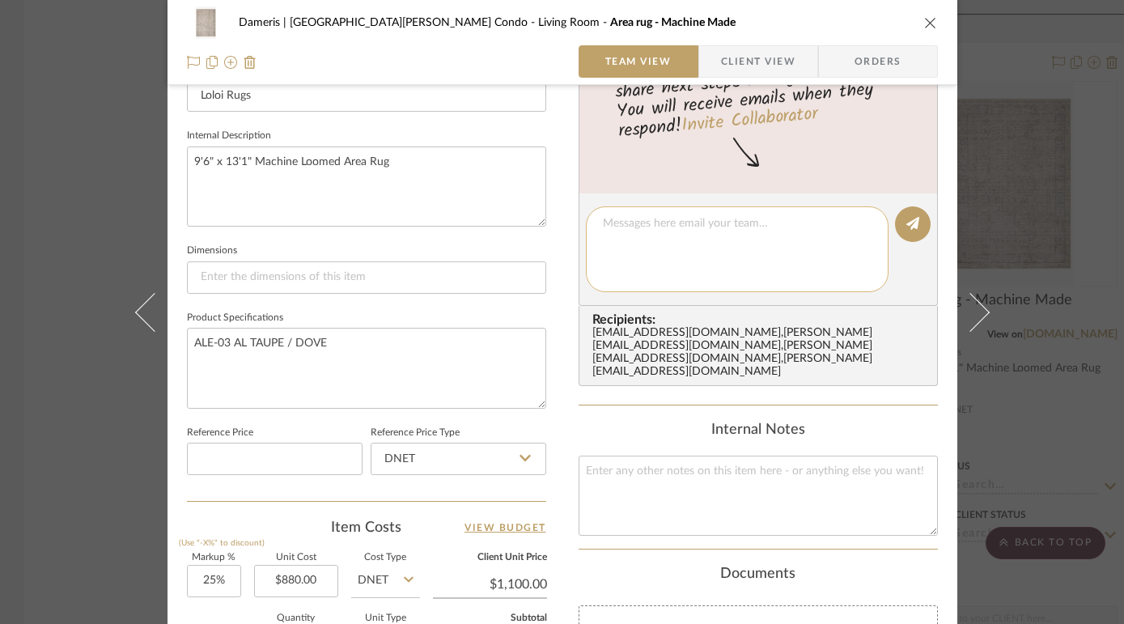
scroll to position [0, 0]
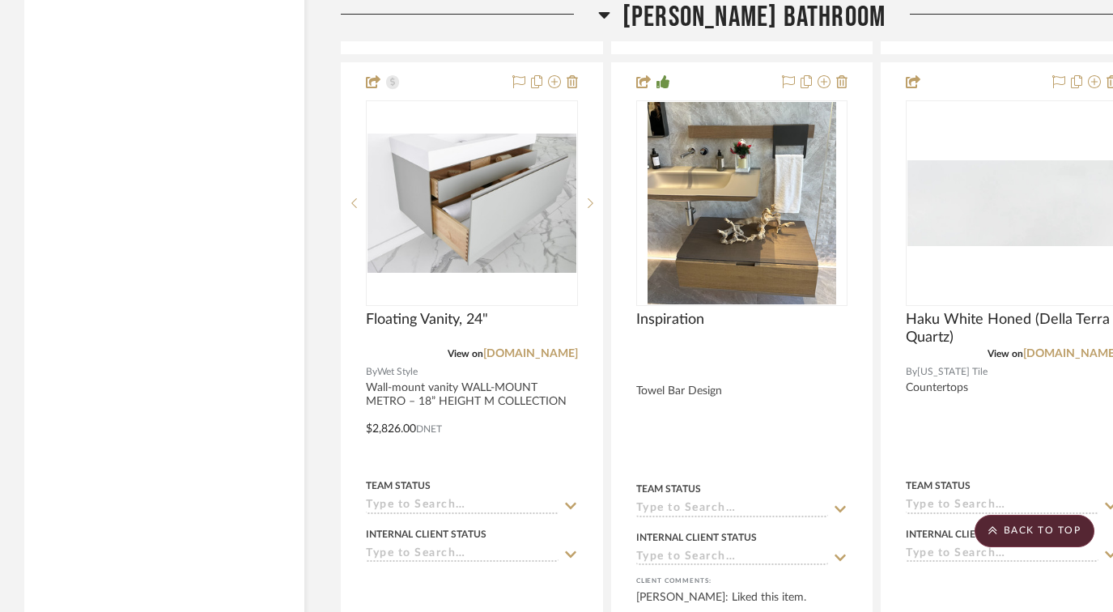
scroll to position [7578, 0]
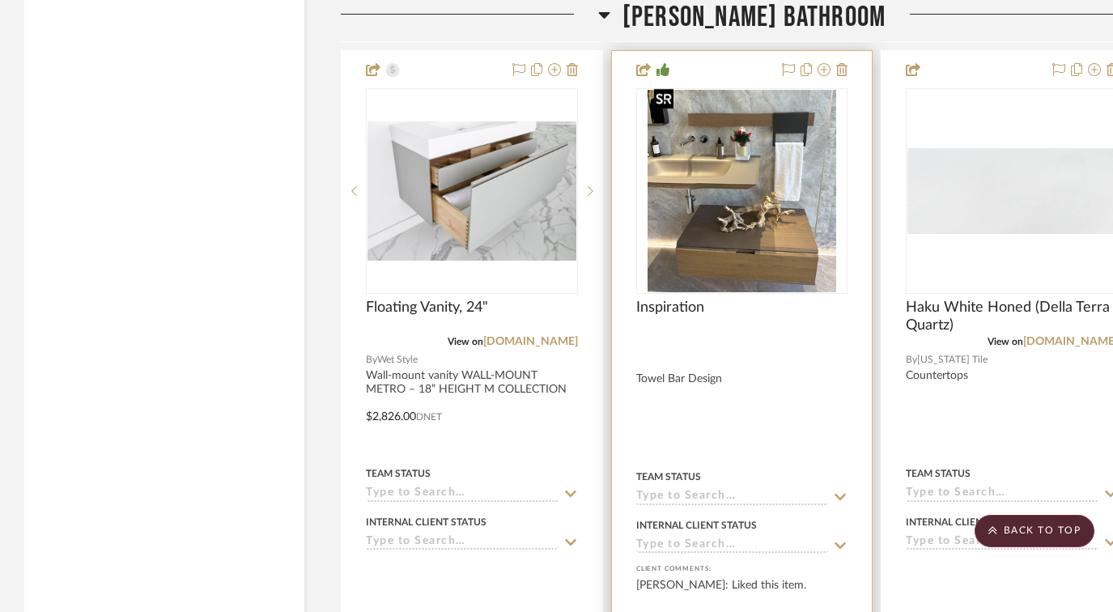
click at [770, 219] on img "0" at bounding box center [741, 191] width 189 height 202
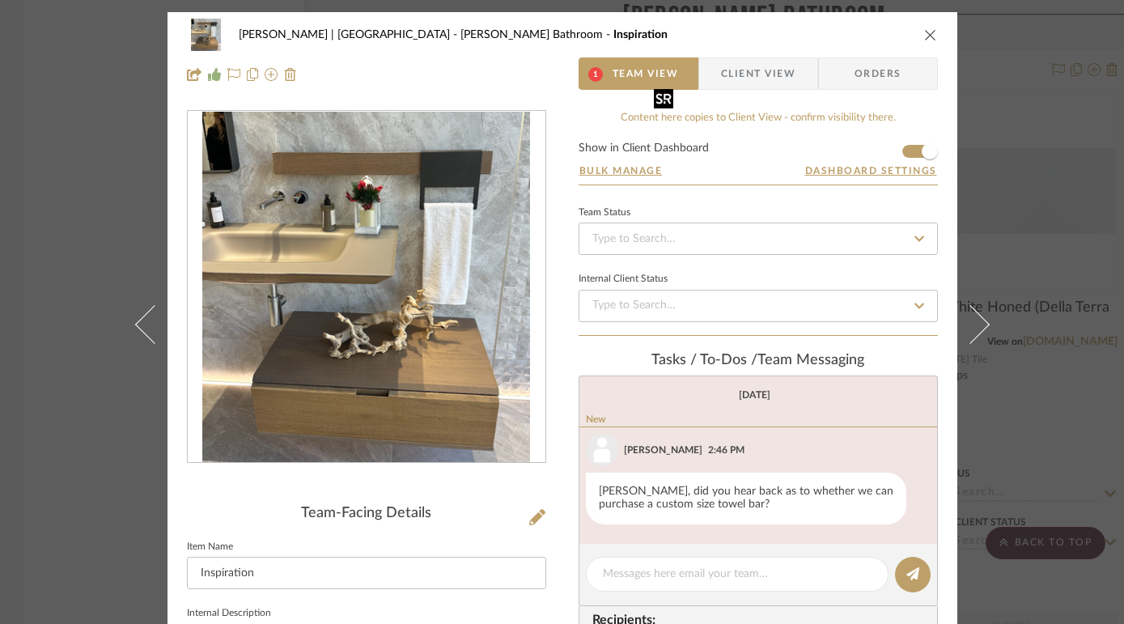
scroll to position [66, 0]
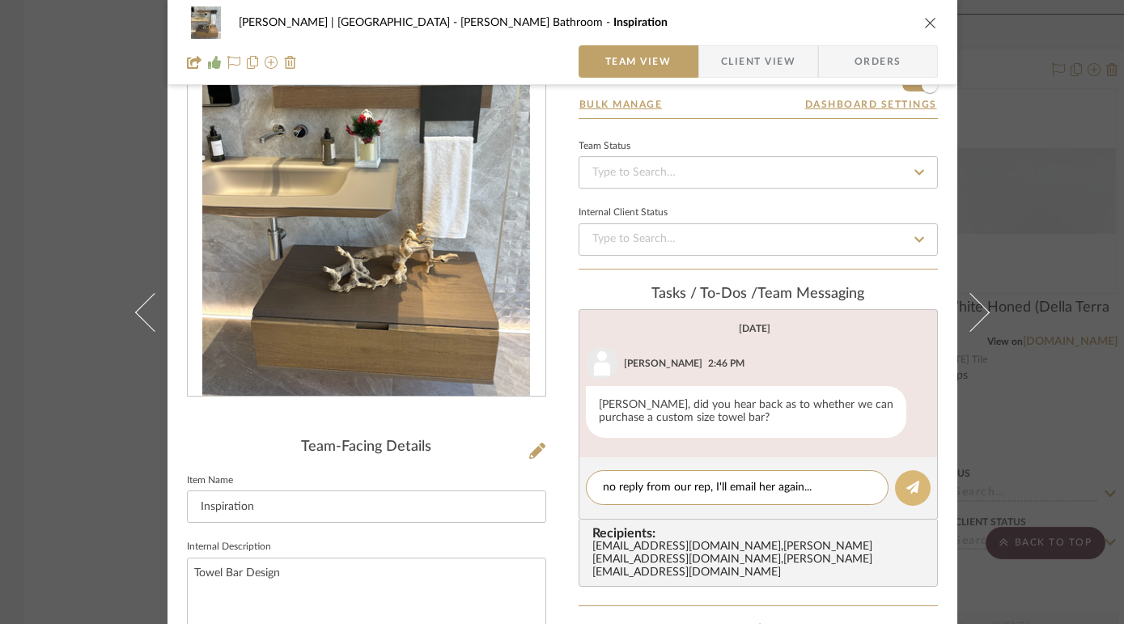
type textarea "no reply from our rep, I'll email her again..."
click at [906, 482] on fa-icon at bounding box center [912, 488] width 13 height 13
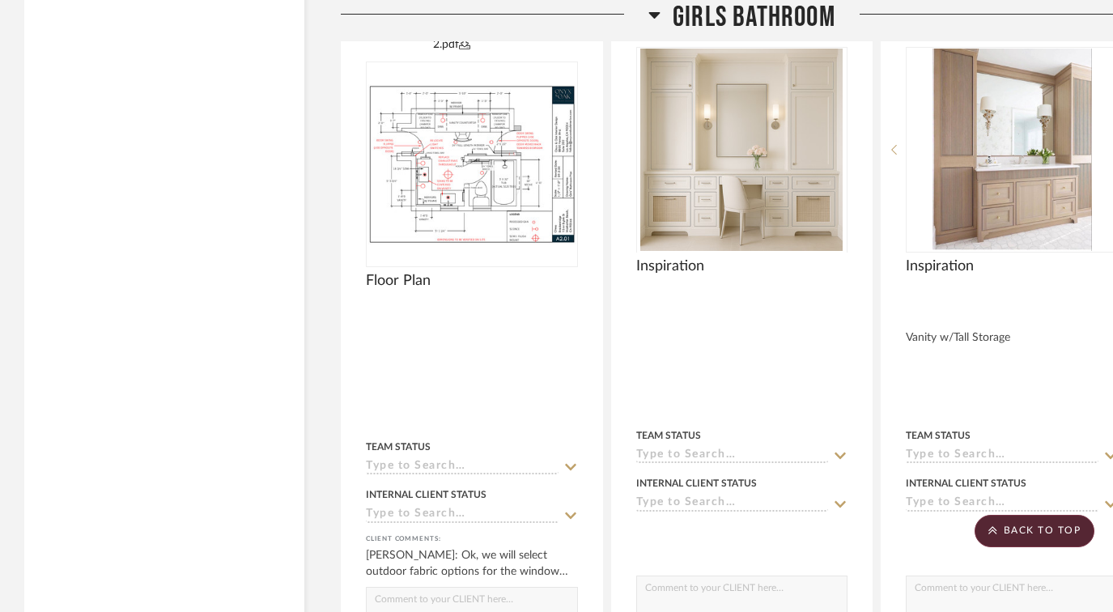
scroll to position [2788, 0]
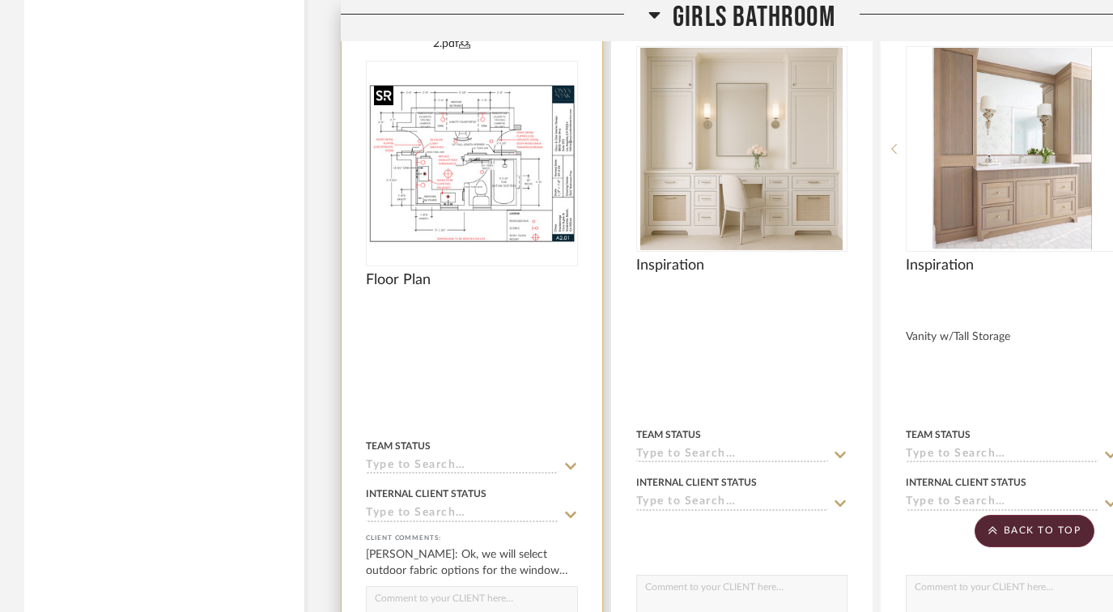
click at [474, 192] on img "0" at bounding box center [471, 163] width 209 height 161
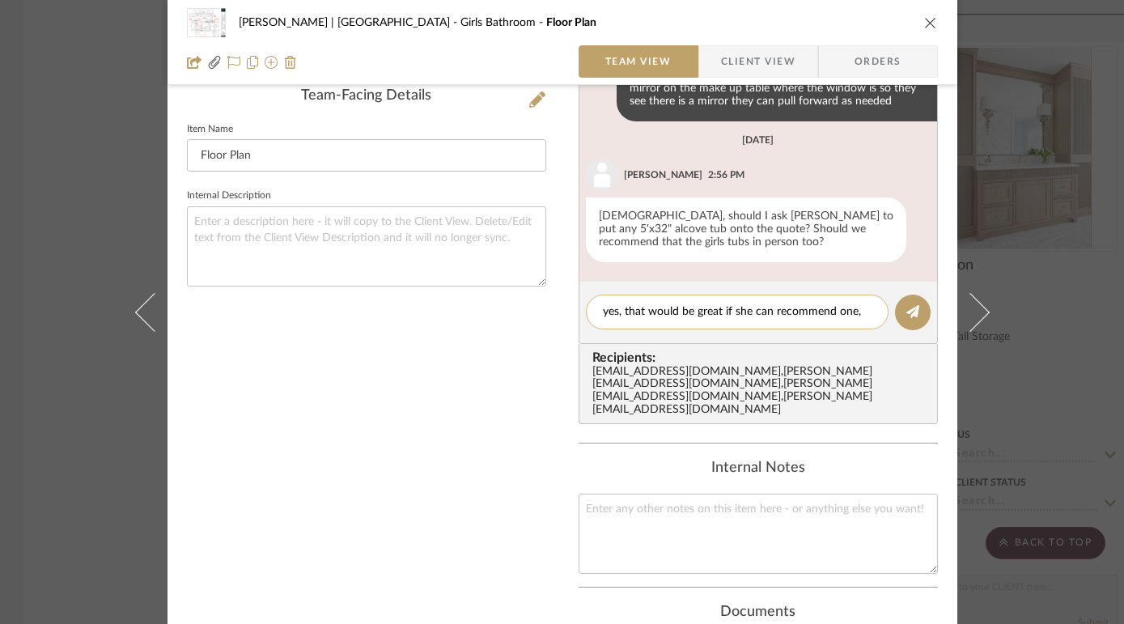
scroll to position [0, 0]
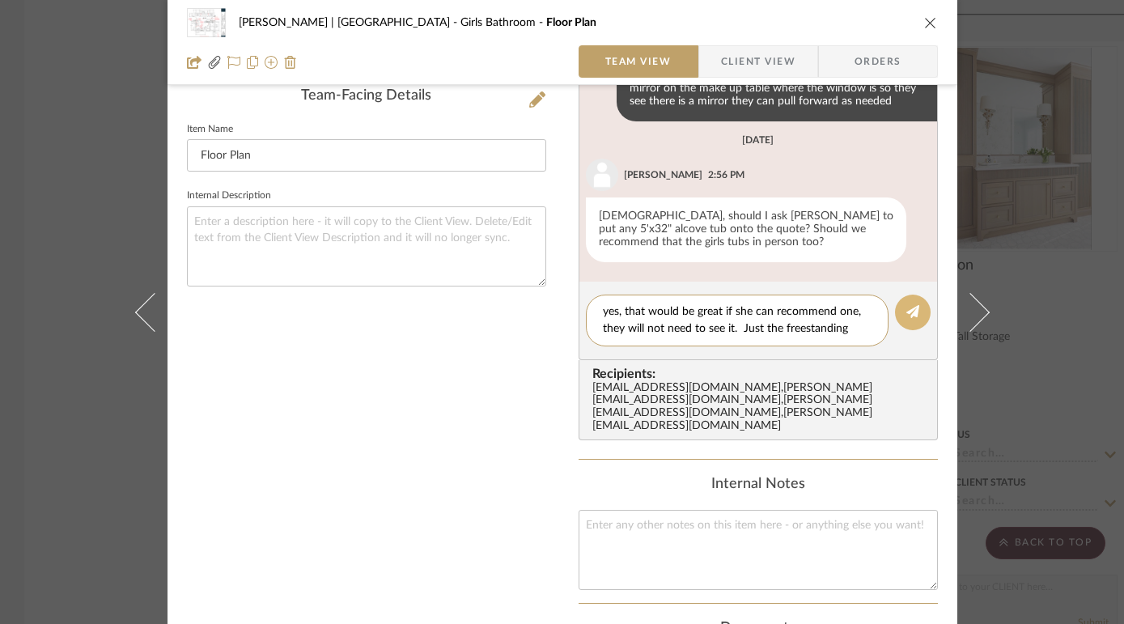
type textarea "yes, that would be great if she can recommend one, they will not need to see it…"
click at [906, 317] on icon at bounding box center [912, 311] width 13 height 13
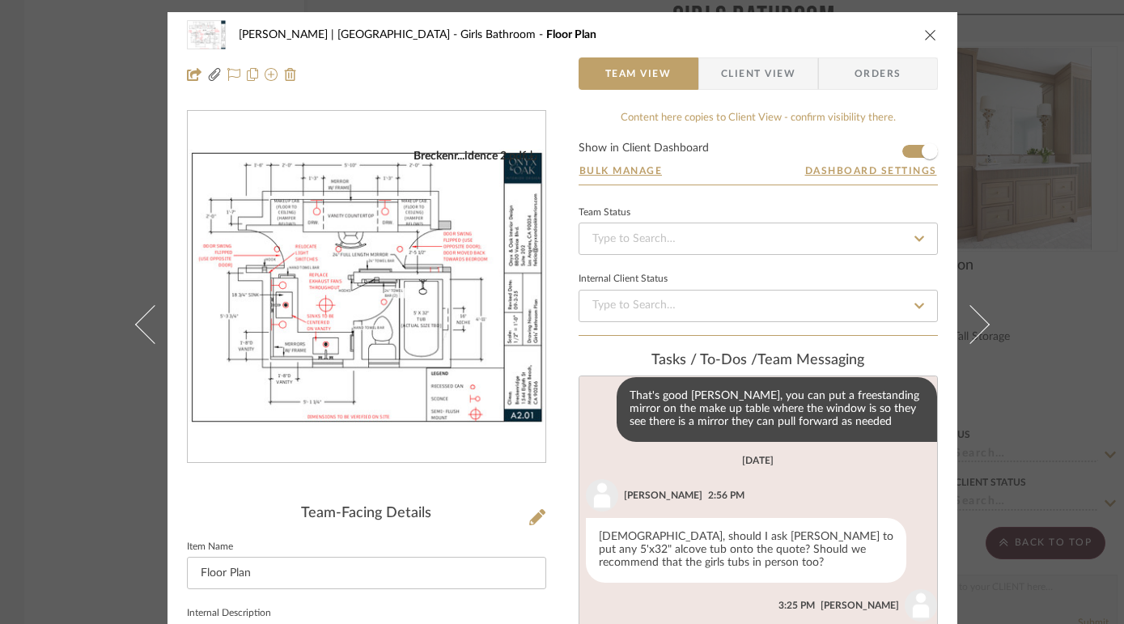
click at [924, 35] on icon "close" at bounding box center [930, 34] width 13 height 13
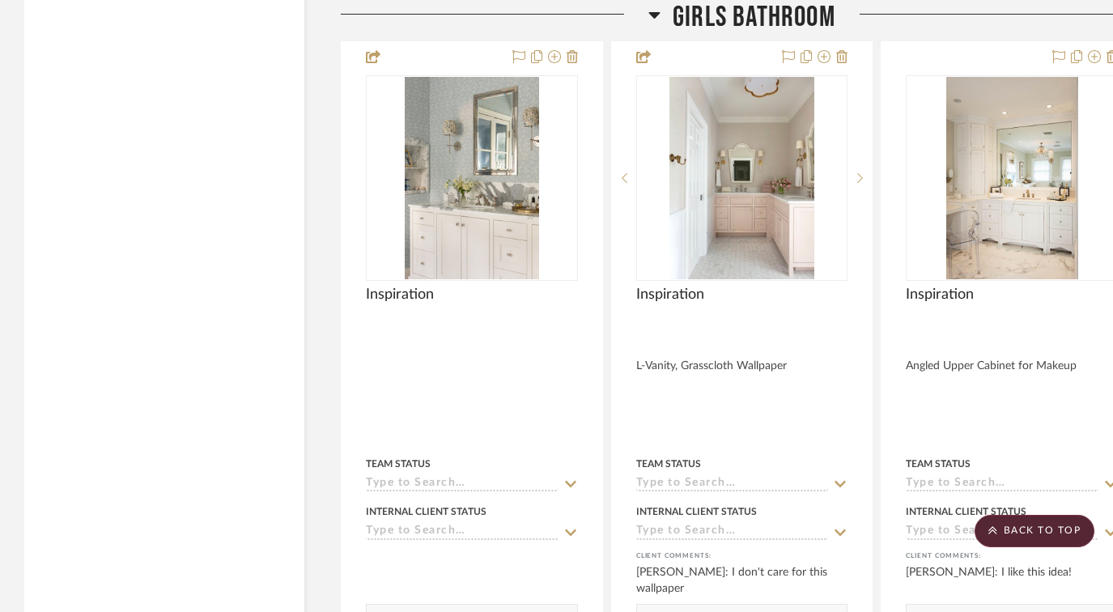
scroll to position [3573, 0]
